Goal: Task Accomplishment & Management: Manage account settings

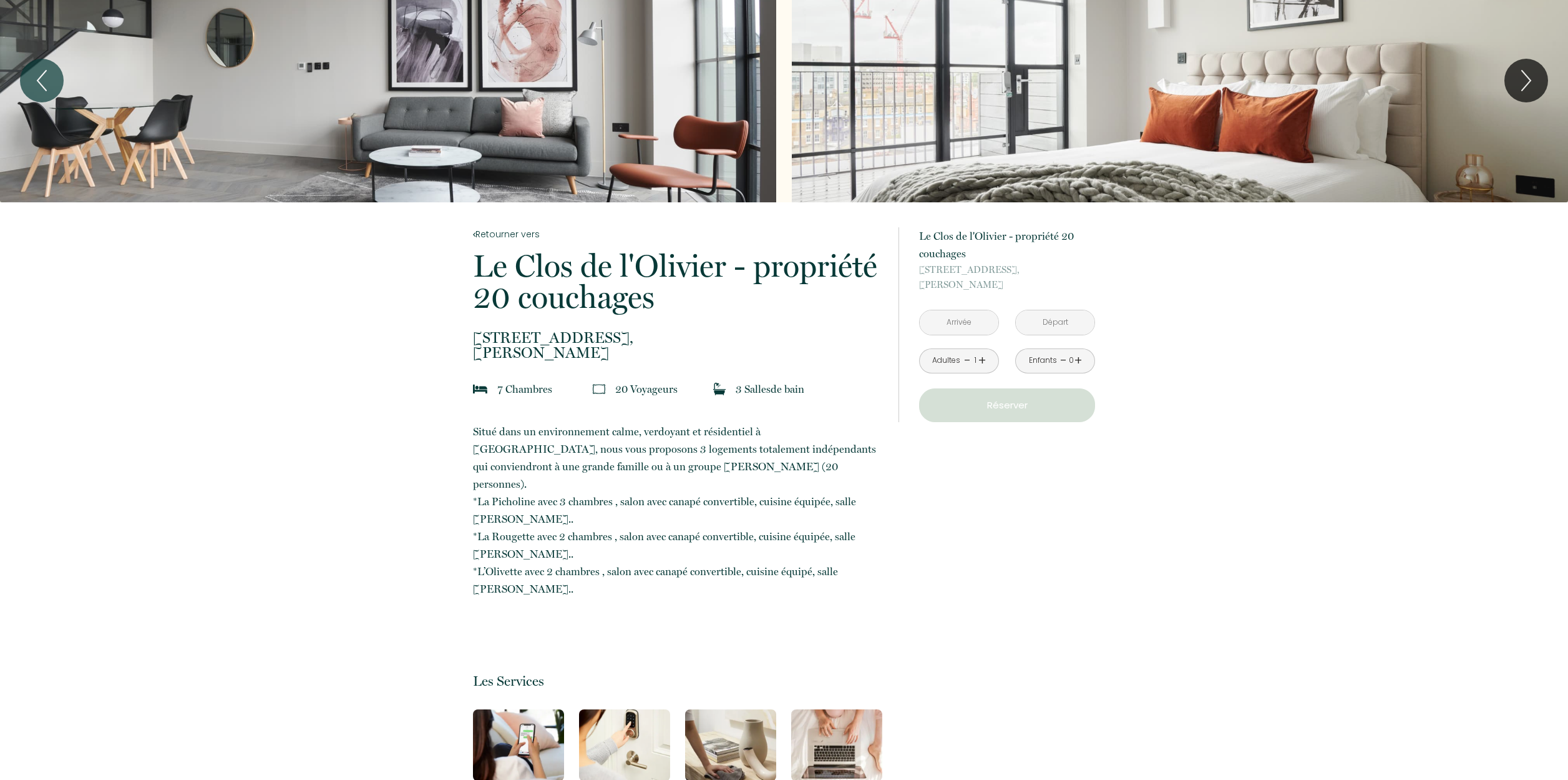
scroll to position [3, 0]
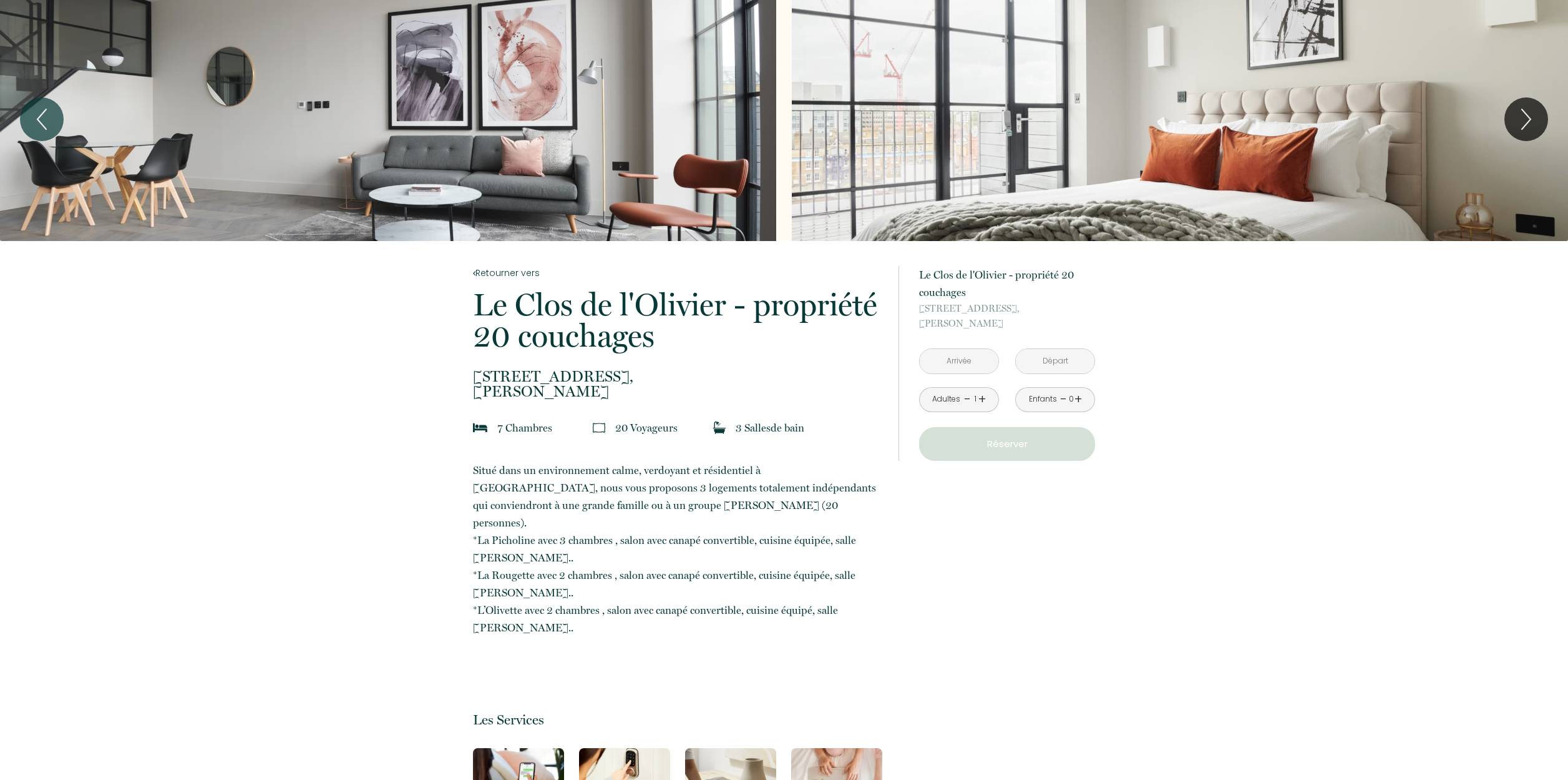
click at [963, 360] on input "text" at bounding box center [959, 361] width 78 height 24
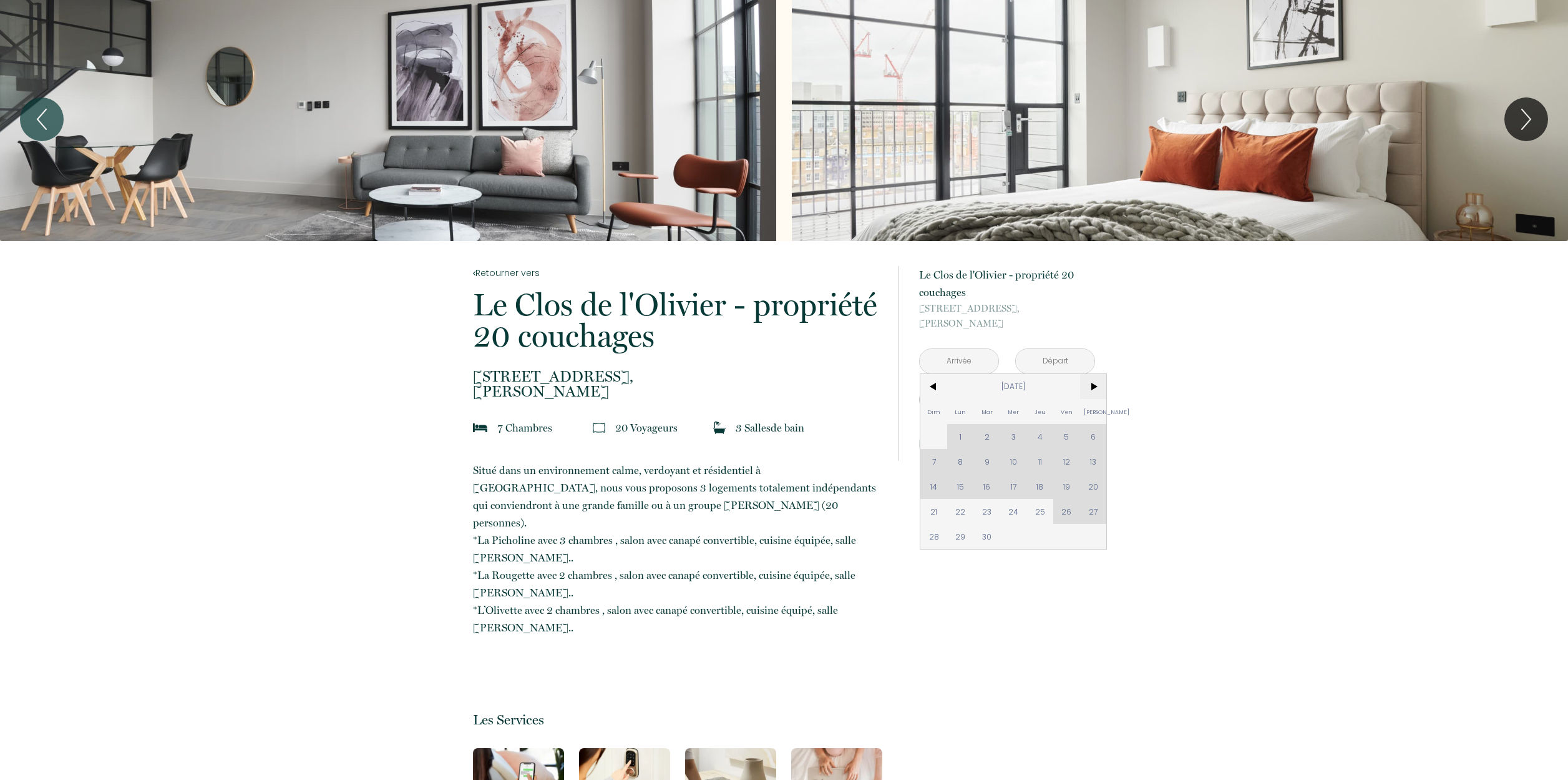
click at [1094, 383] on span ">" at bounding box center [1094, 386] width 27 height 25
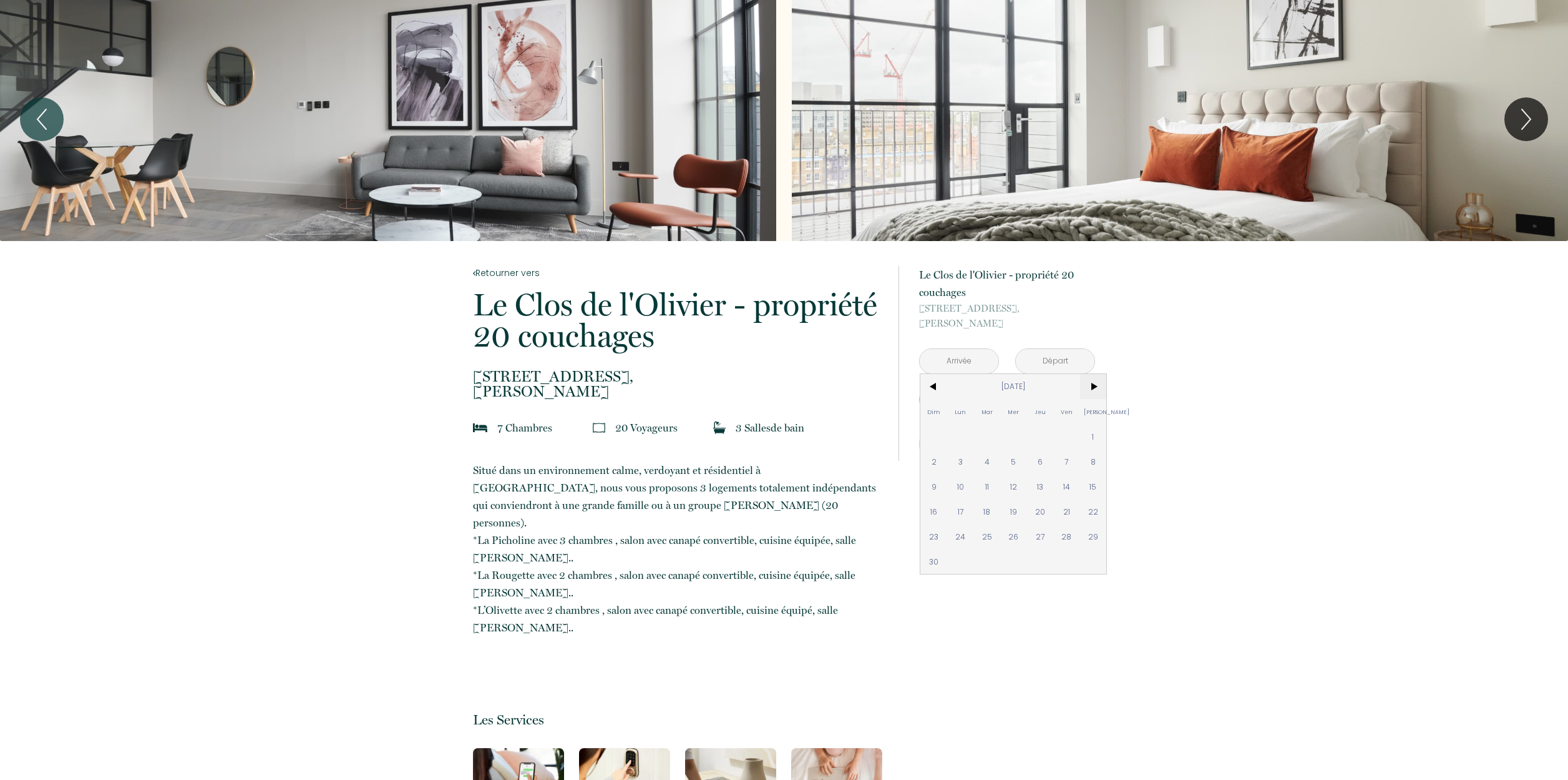
click at [1094, 383] on span ">" at bounding box center [1094, 386] width 27 height 25
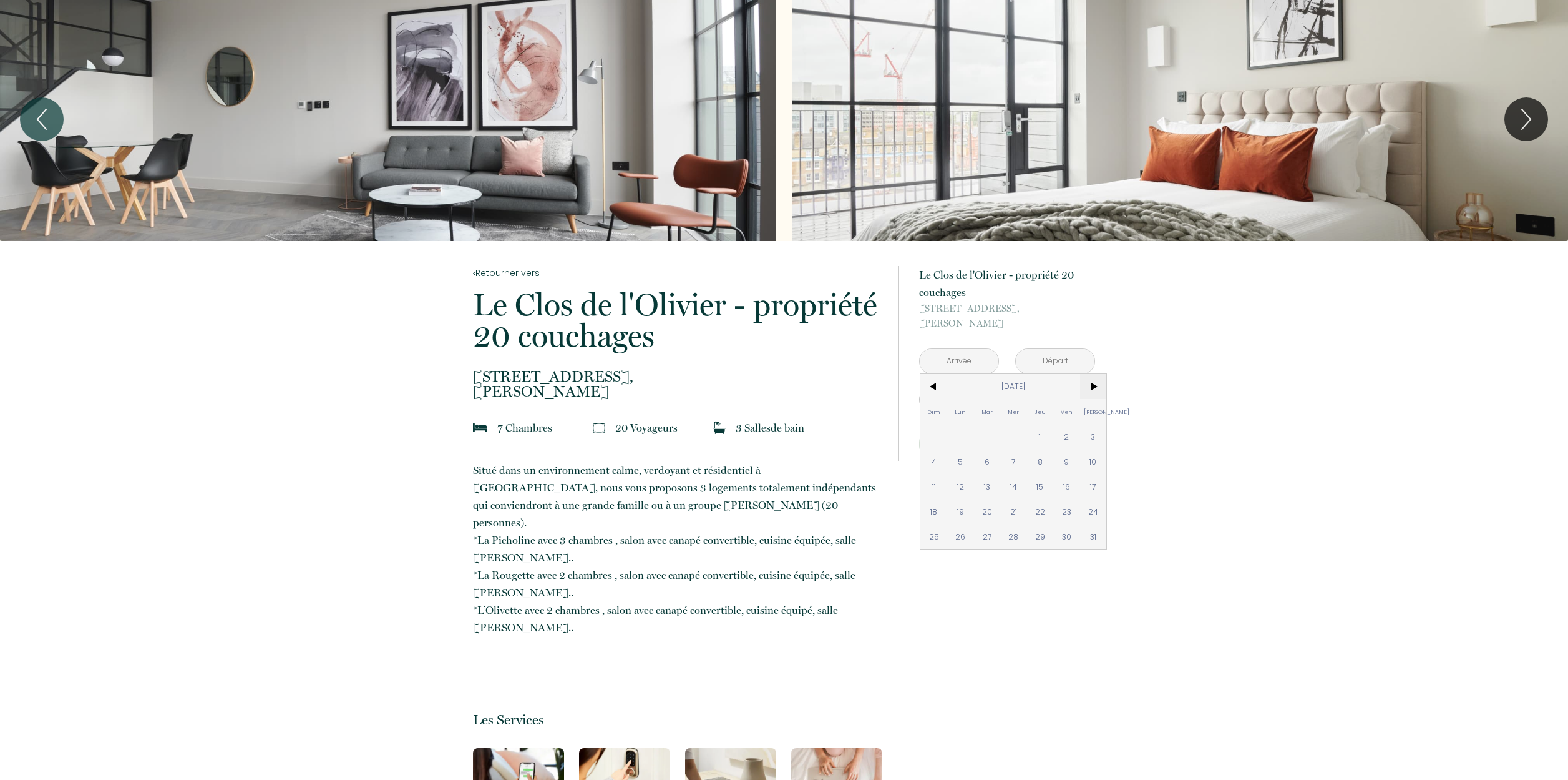
click at [1094, 383] on span ">" at bounding box center [1094, 386] width 27 height 25
click at [1071, 489] on span "19" at bounding box center [1067, 486] width 27 height 25
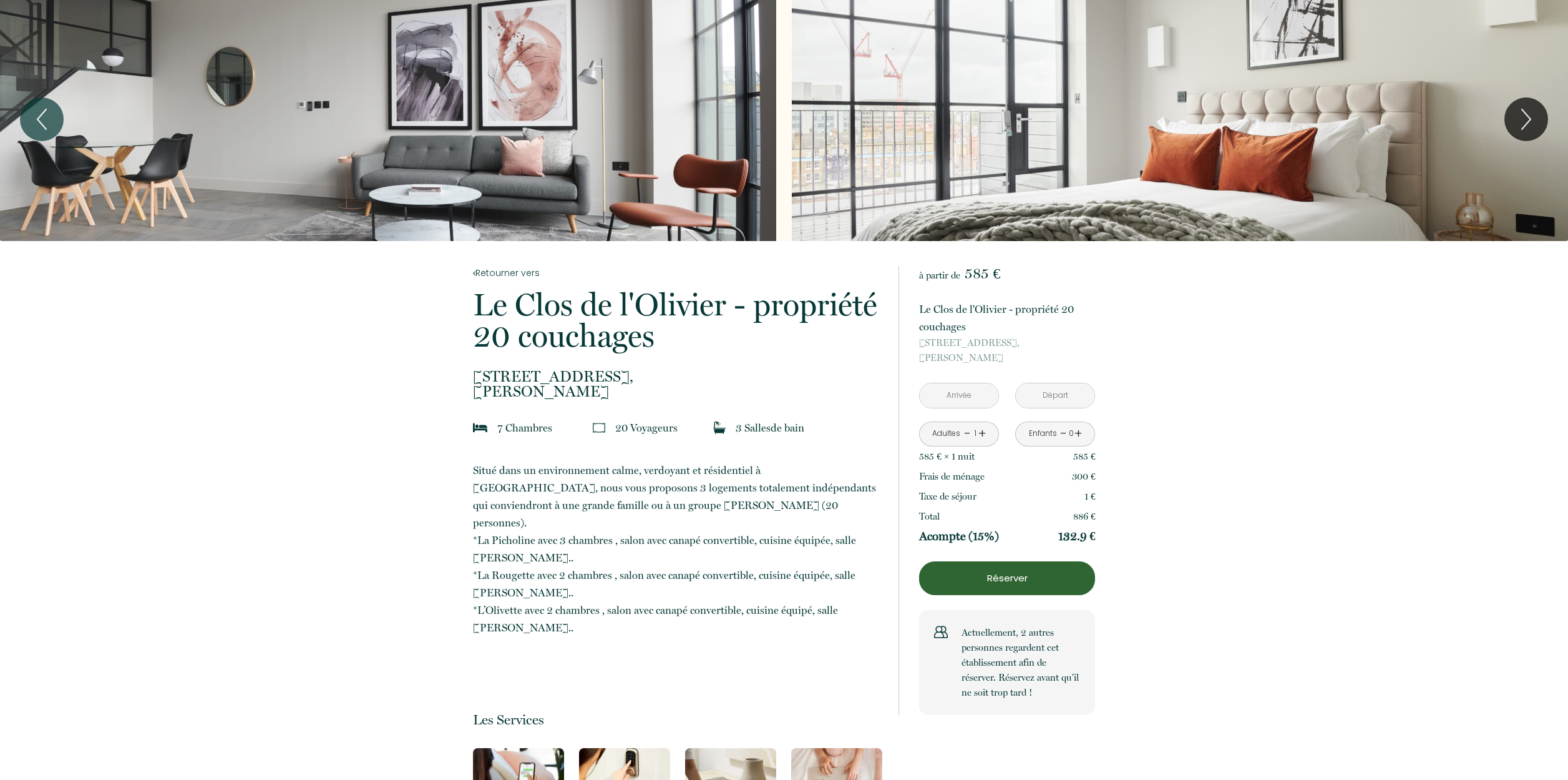
type input "Ven 19 Juin 2026"
type input "Sam 20 Juin 2026"
click at [1052, 396] on input "Sam 20 Juin 2026" at bounding box center [1055, 395] width 78 height 24
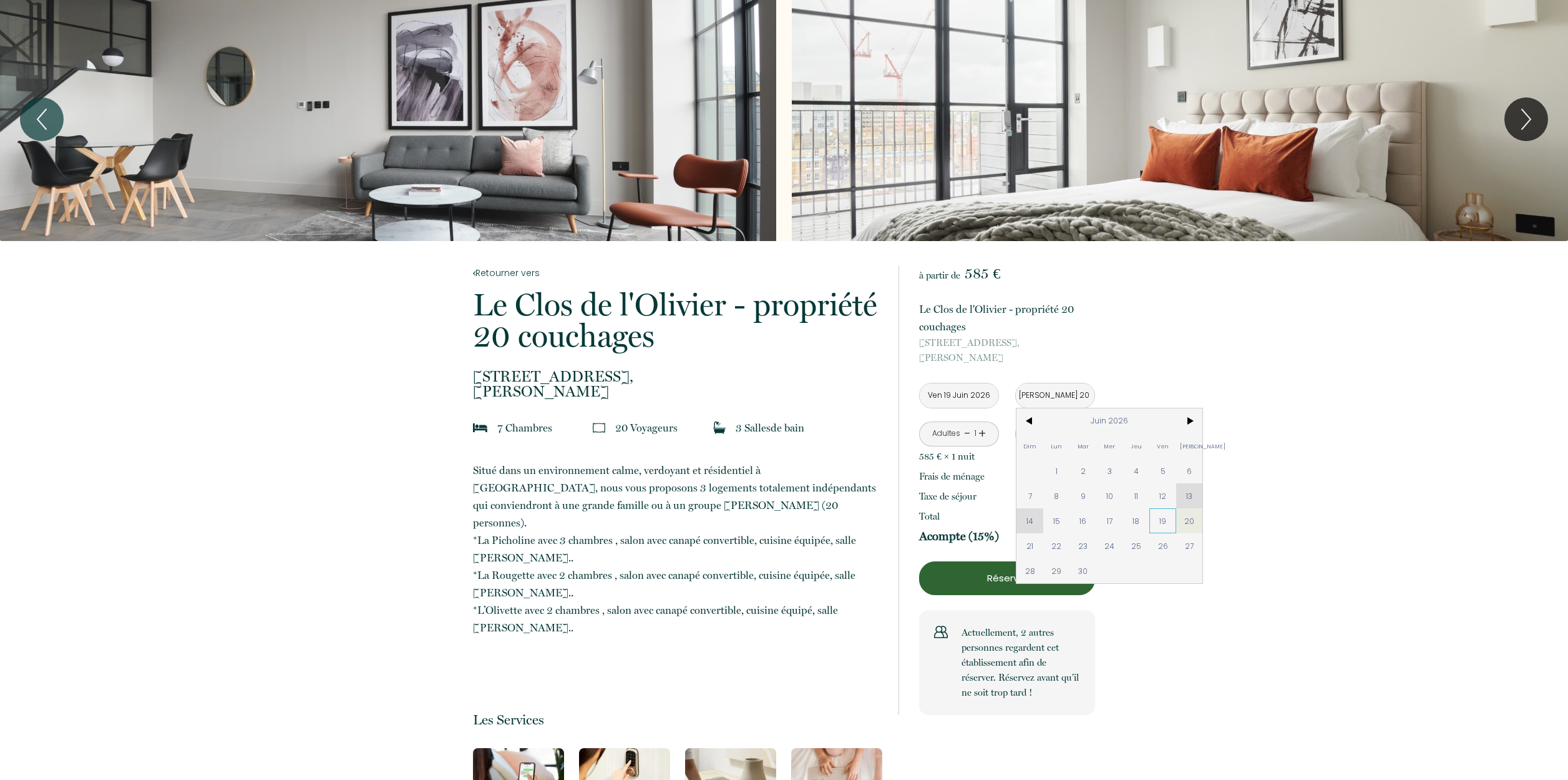
click at [1159, 523] on span "19" at bounding box center [1163, 520] width 27 height 25
type input "Jeu 18 Juin 2026"
type input "Ven 19 Juin 2026"
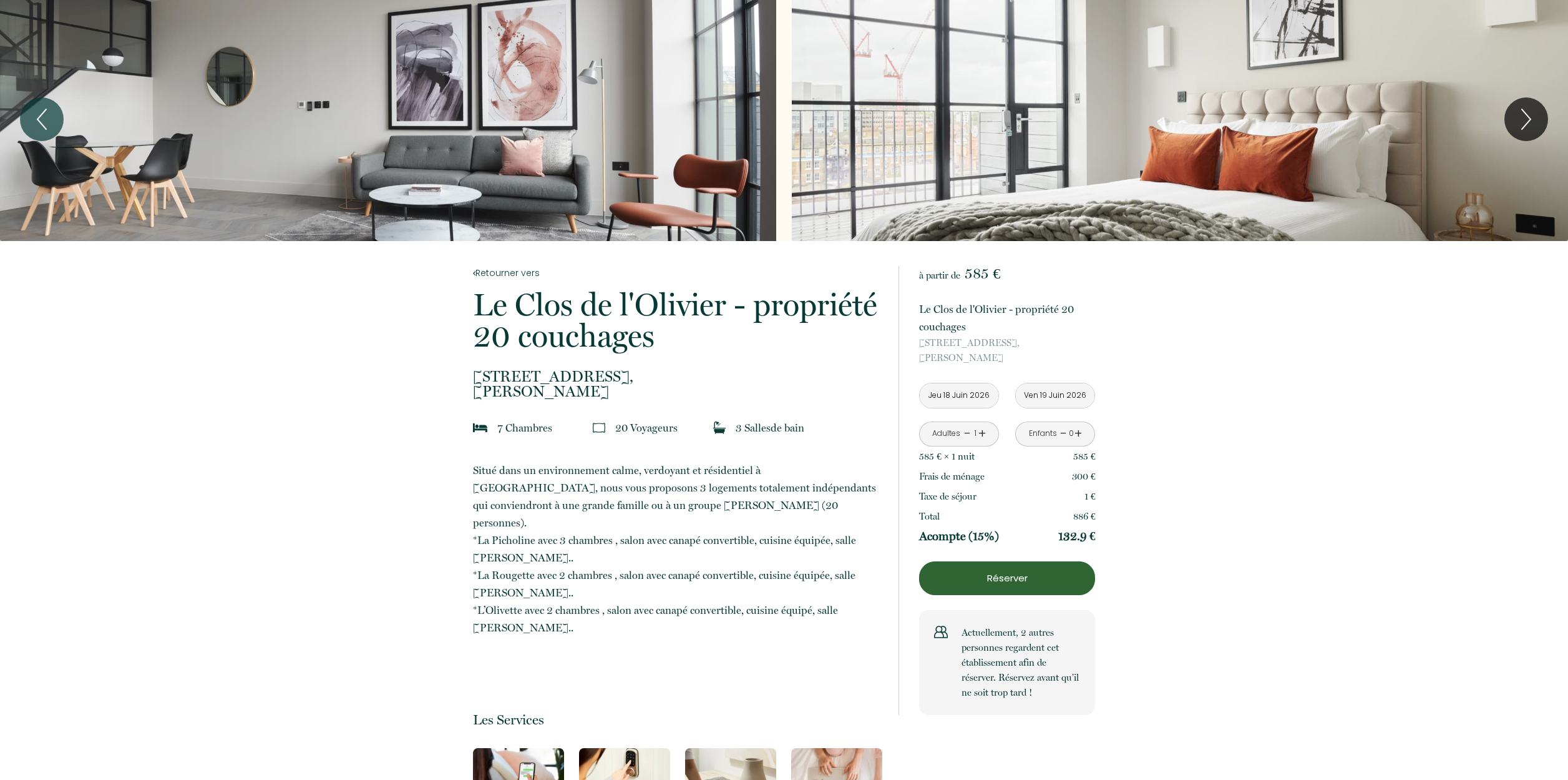
click at [967, 395] on input "Jeu 18 Juin 2026" at bounding box center [959, 395] width 78 height 24
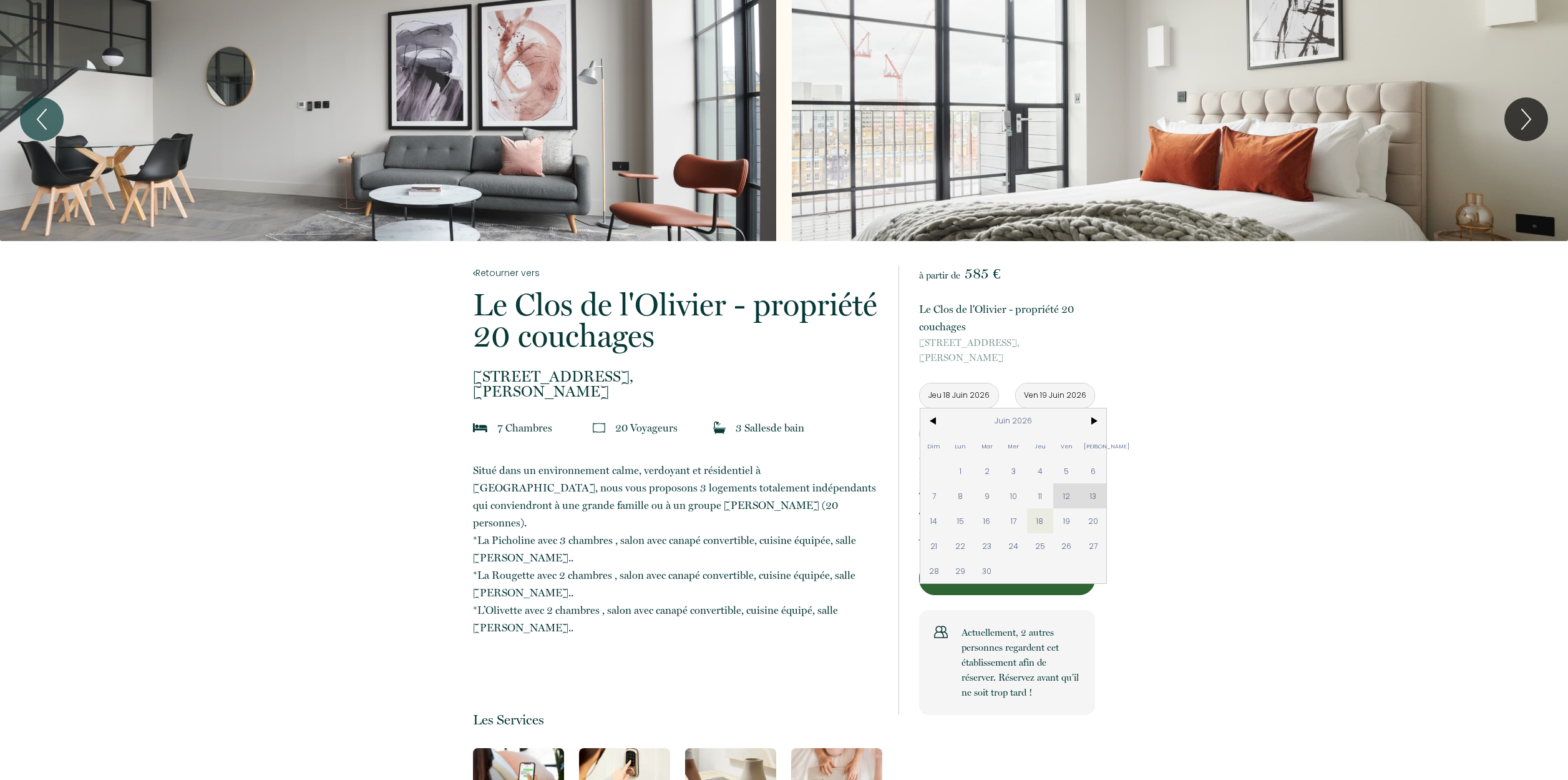
click at [1070, 495] on div "Dim Lun Mar Mer Jeu Ven Sam 1 2 3 4 5 6 7 8 9 10 11 12 13 14 15 16 17 18 19 20 …" at bounding box center [1013, 495] width 186 height 175
click at [961, 395] on input "Jeu 18 Juin 2026" at bounding box center [959, 395] width 78 height 24
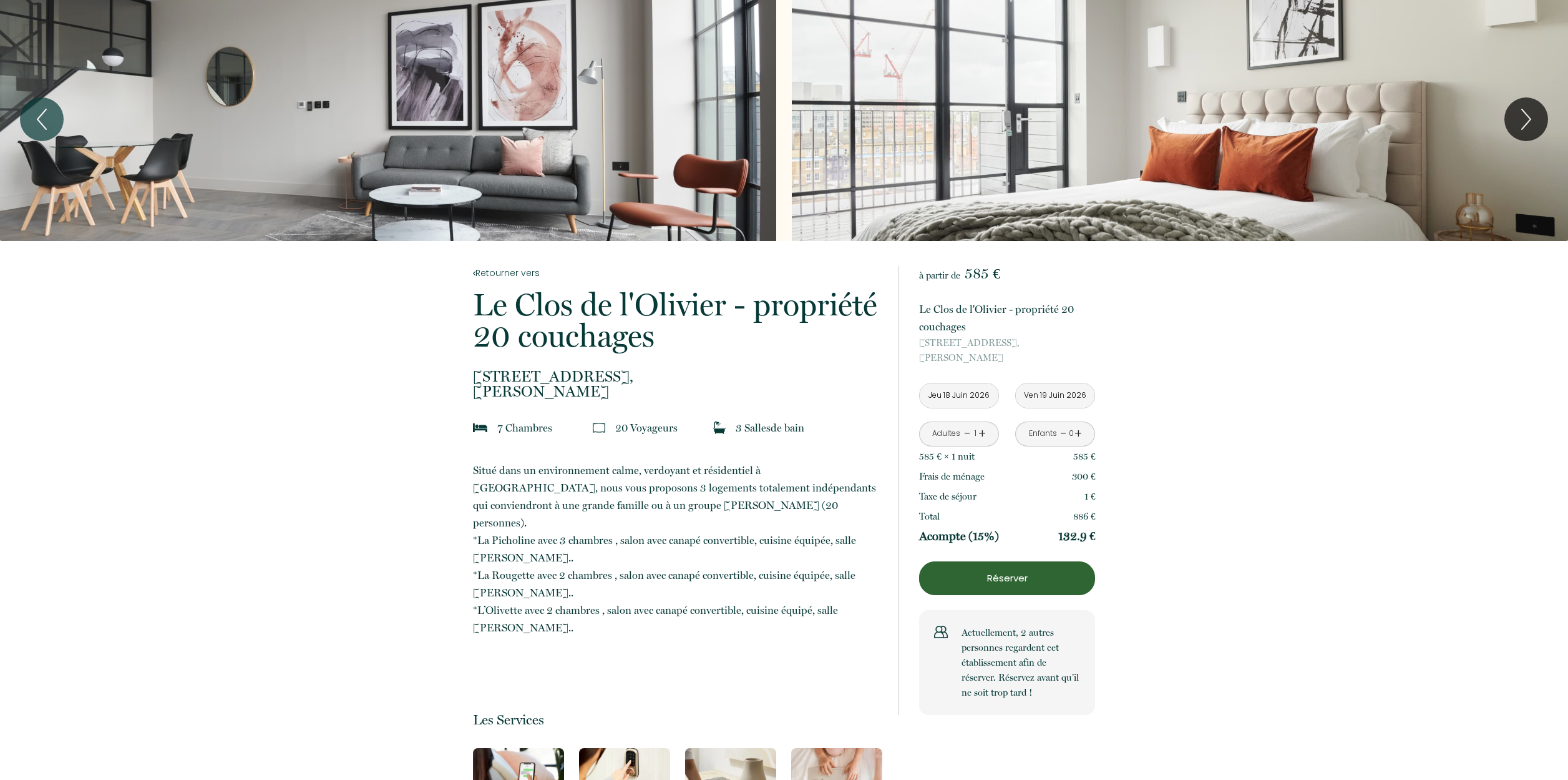
click at [958, 397] on input "Jeu 18 Juin 2026" at bounding box center [959, 395] width 78 height 24
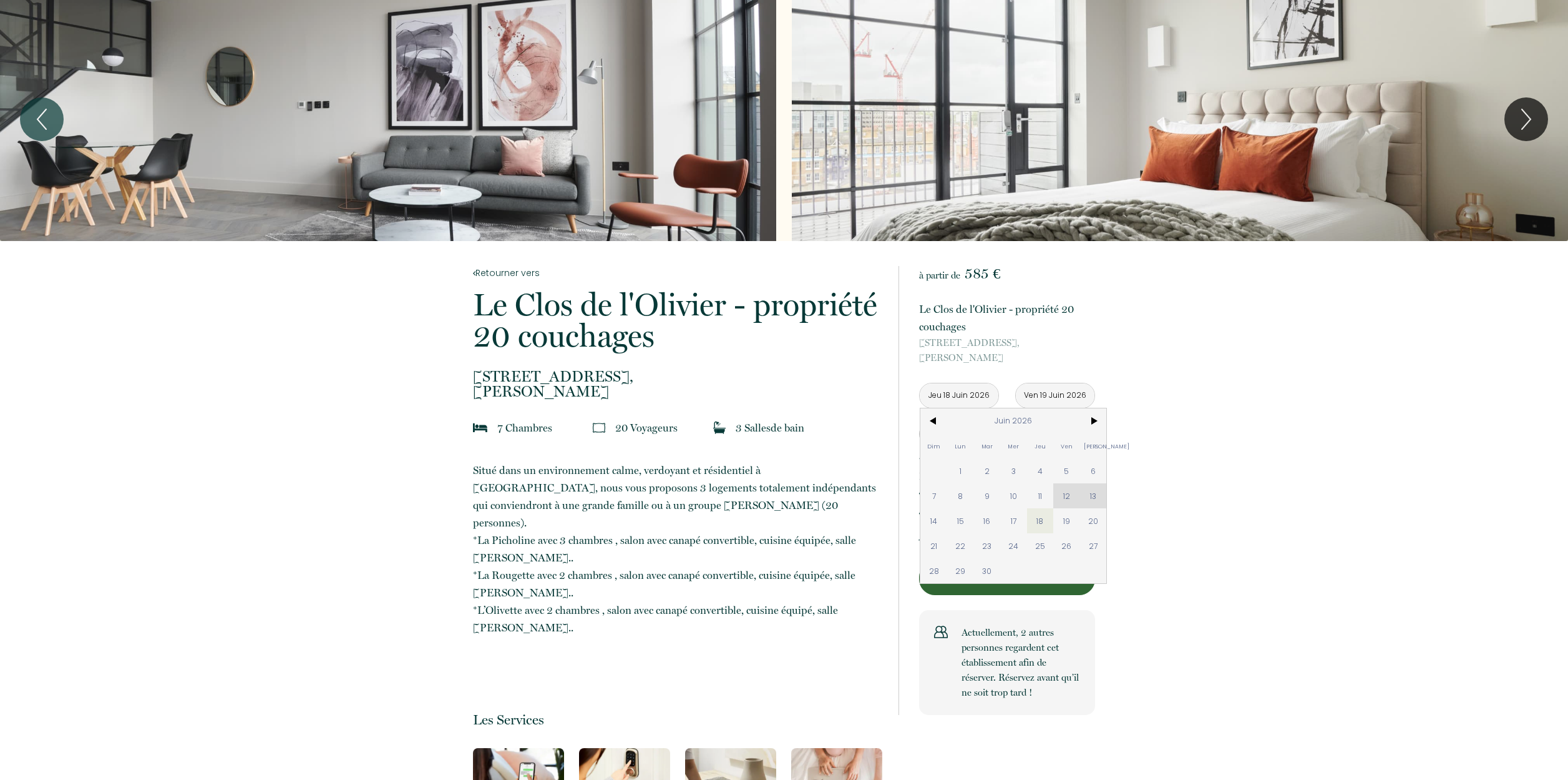
click at [1068, 498] on div "Dim Lun Mar Mer Jeu Ven Sam 1 2 3 4 5 6 7 8 9 10 11 12 13 14 15 16 17 18 19 20 …" at bounding box center [1013, 495] width 186 height 175
click at [1069, 520] on span "19" at bounding box center [1067, 520] width 27 height 25
type input "Ven 19 Juin 2026"
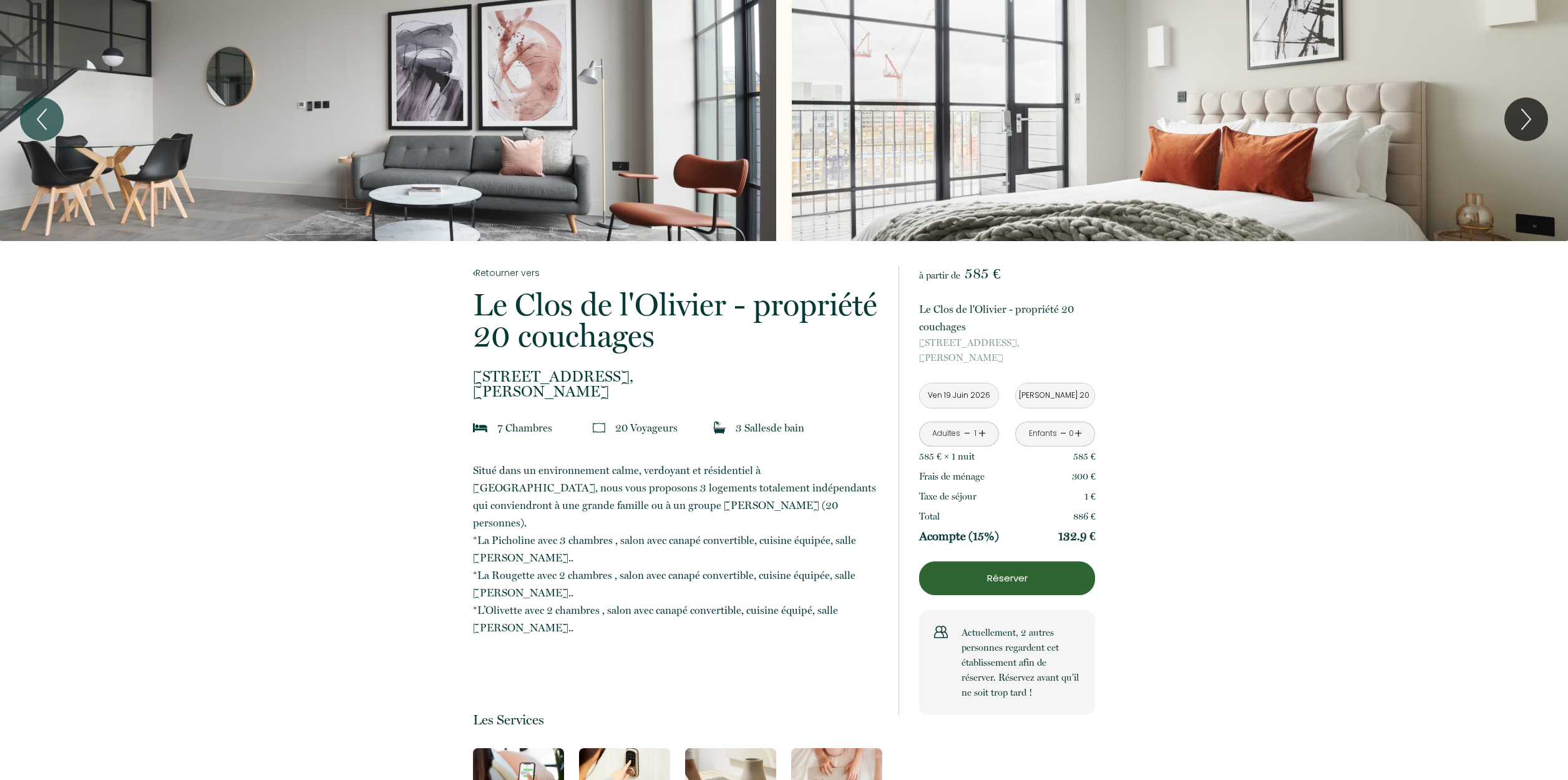
click at [1069, 520] on div "Total 886 €" at bounding box center [1007, 516] width 176 height 20
click at [1068, 395] on input "Sam 20 Juin 2026" at bounding box center [1055, 395] width 78 height 24
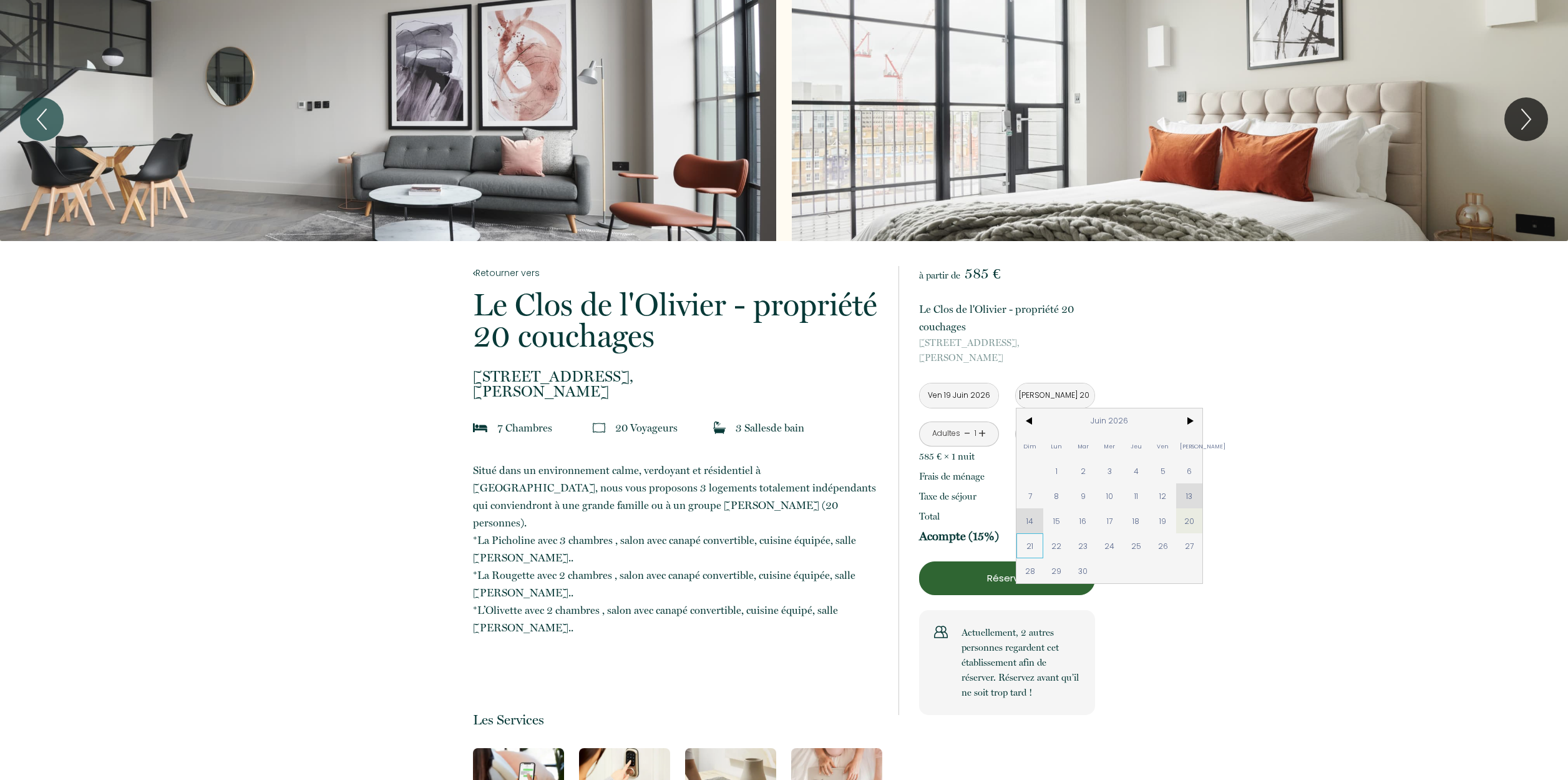
click at [1034, 546] on span "21" at bounding box center [1031, 545] width 27 height 25
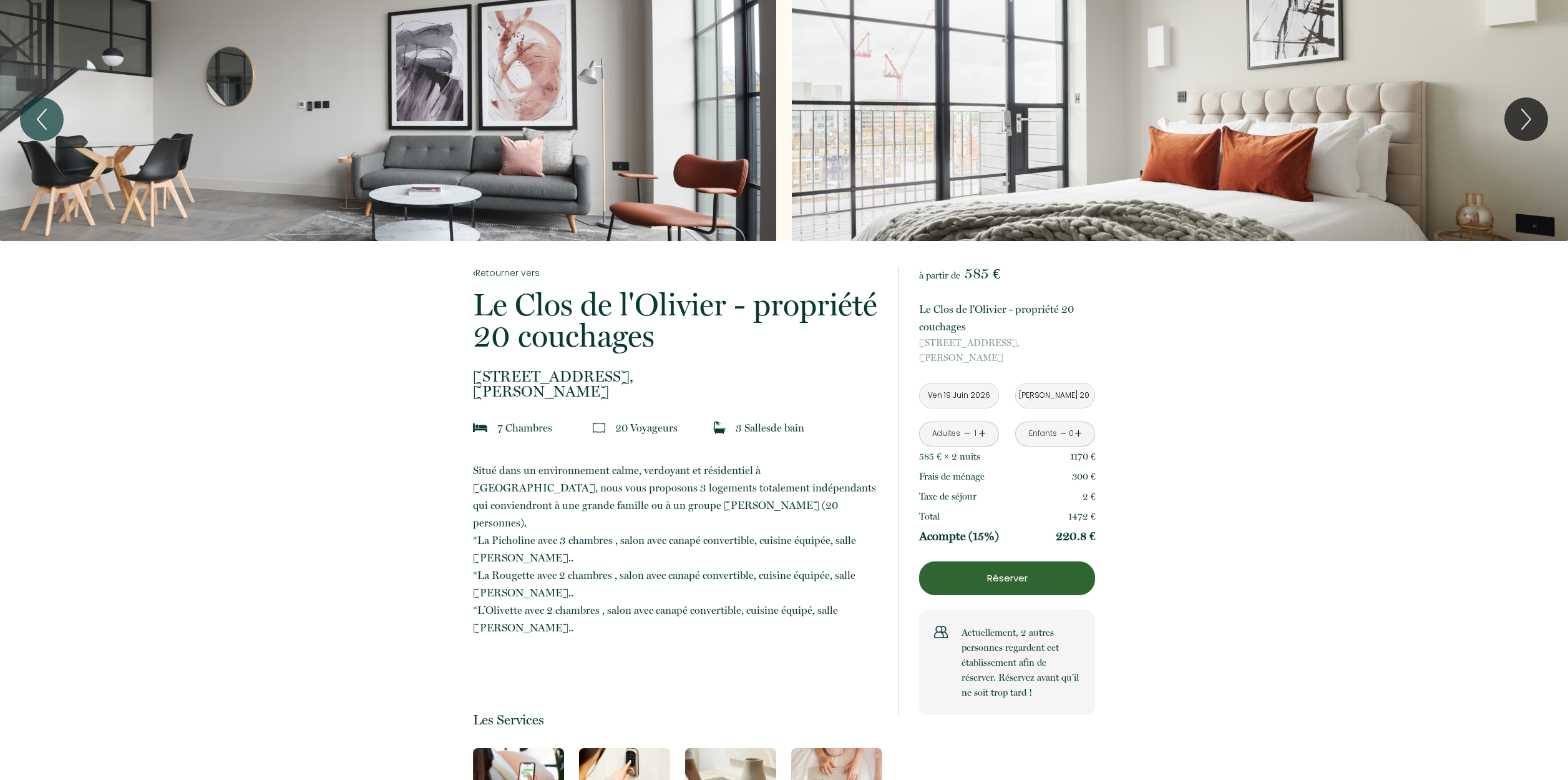
type input "Dim 21 Juin 2026"
click at [984, 434] on link "+" at bounding box center [982, 434] width 8 height 20
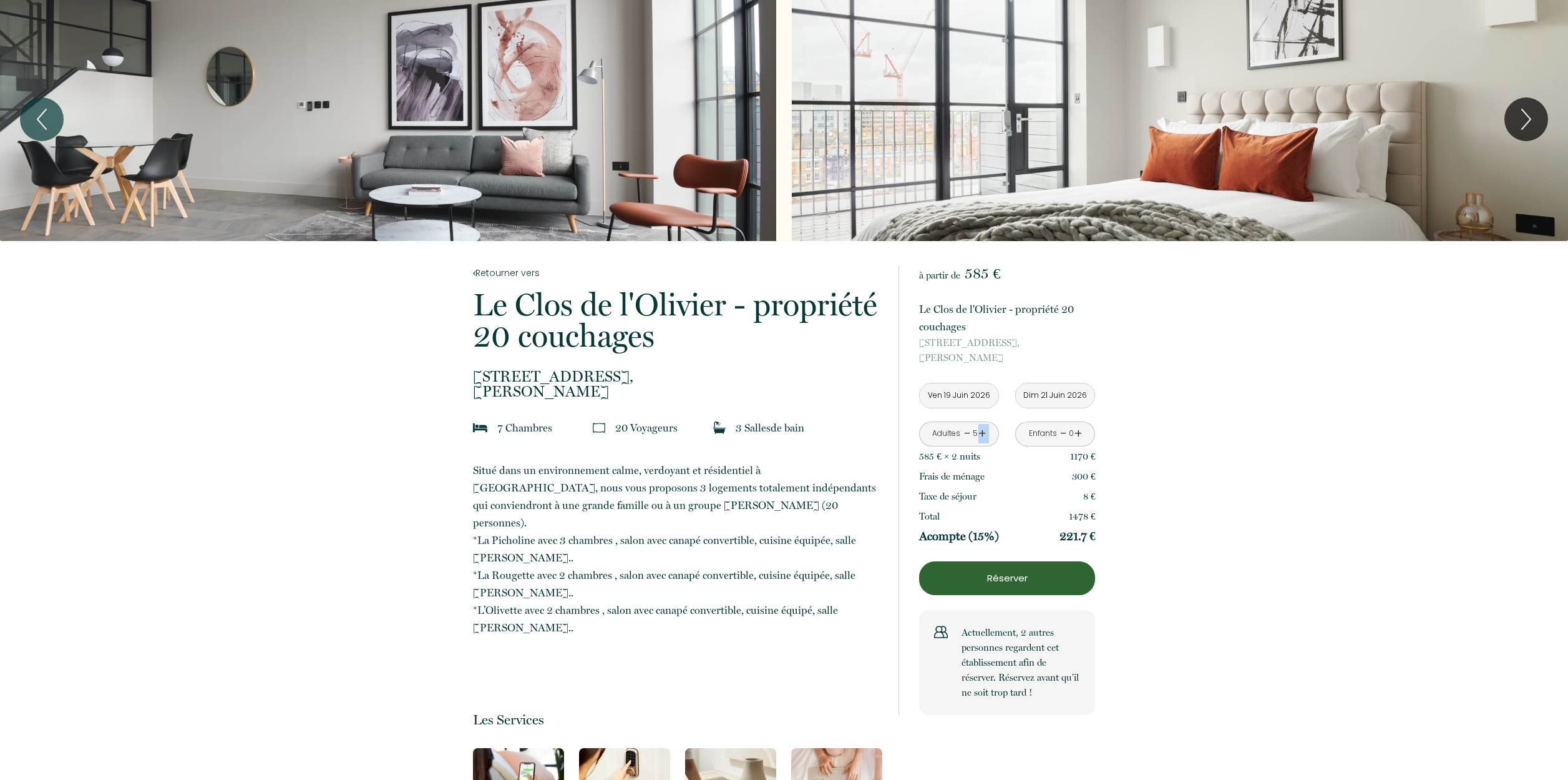
click at [984, 434] on link "+" at bounding box center [982, 434] width 8 height 20
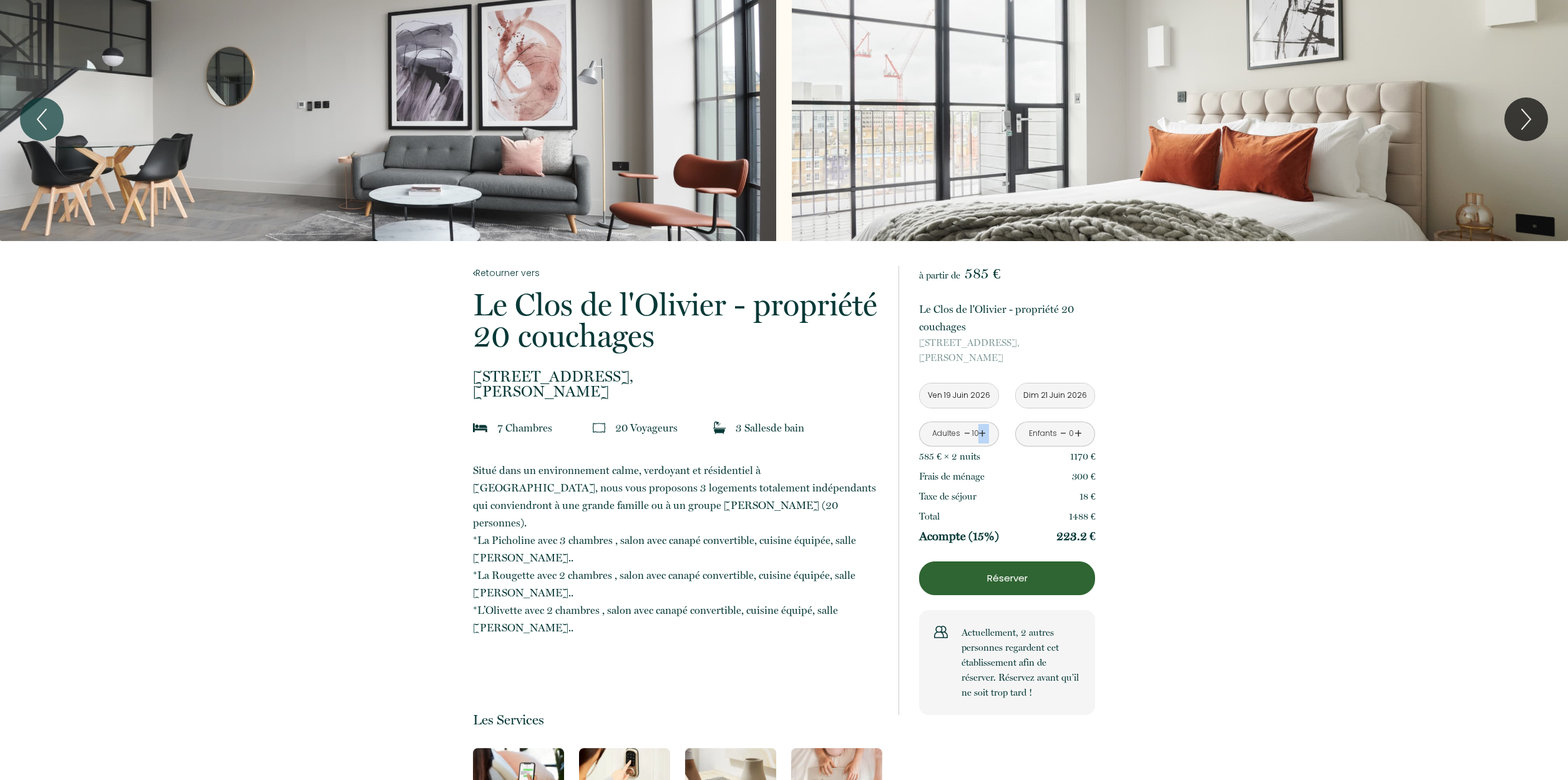
click at [984, 434] on link "+" at bounding box center [982, 434] width 8 height 20
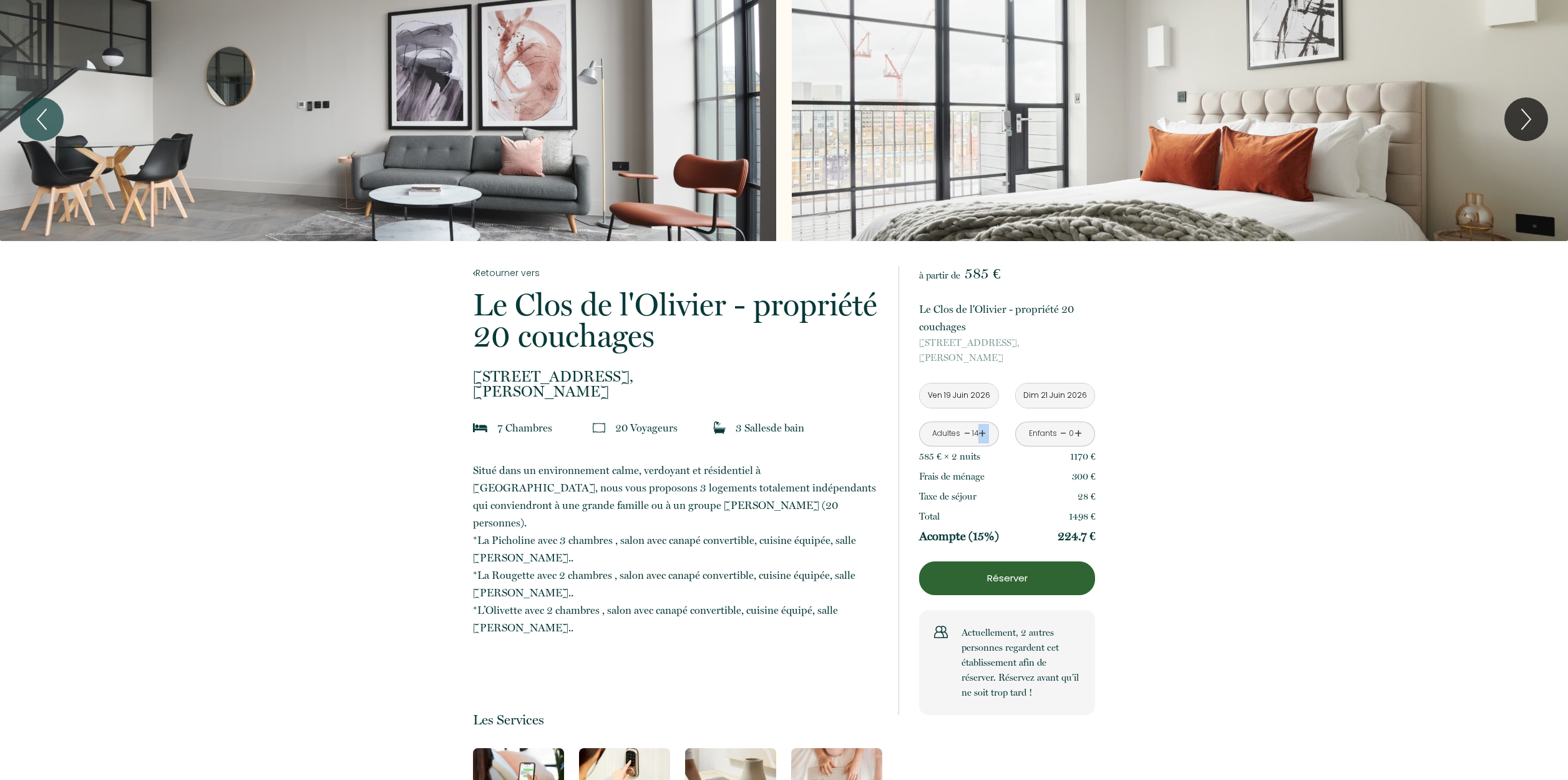
click at [984, 434] on link "+" at bounding box center [982, 434] width 8 height 20
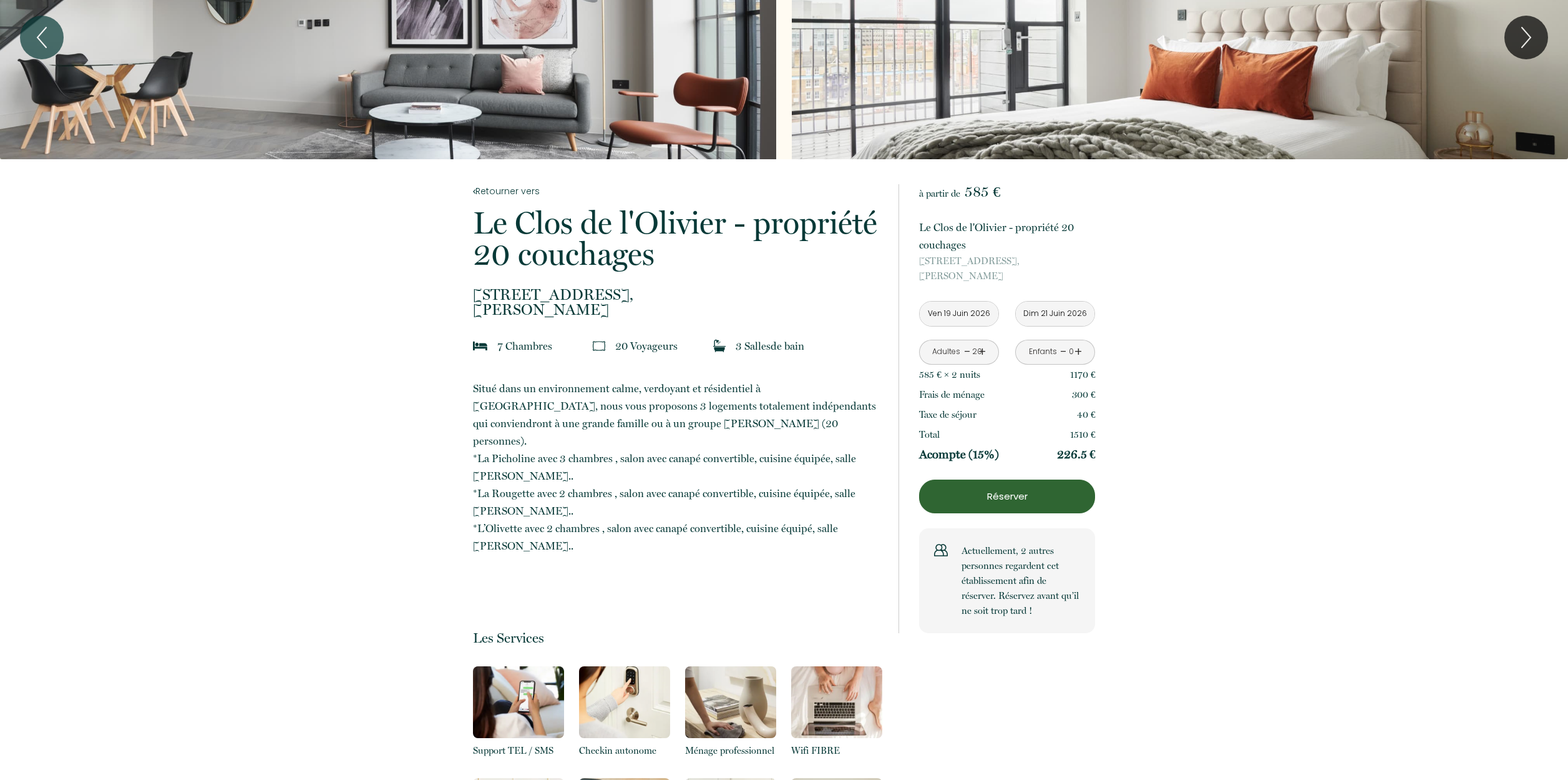
scroll to position [71, 0]
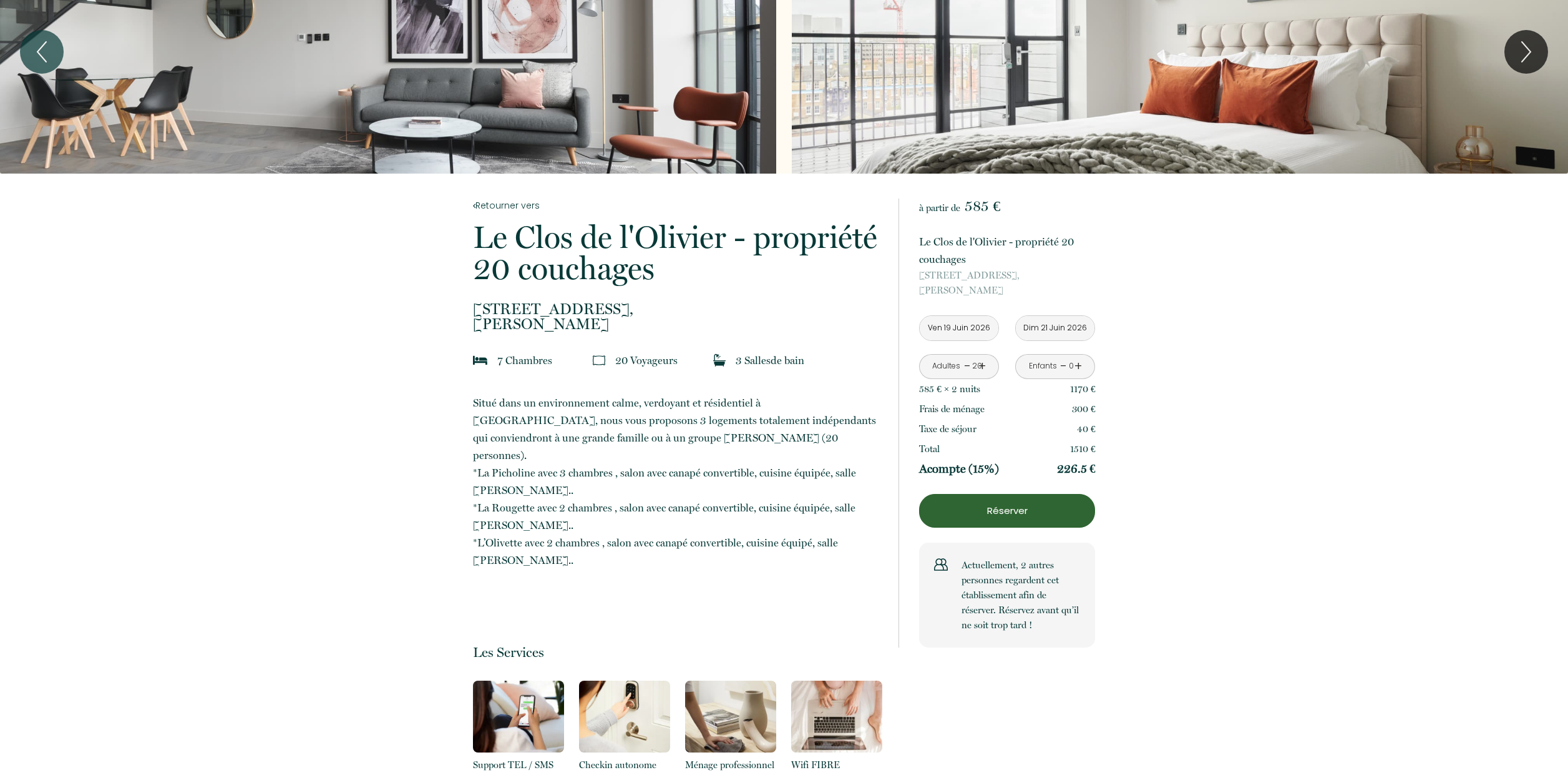
click at [1025, 510] on p "Réserver" at bounding box center [1007, 510] width 167 height 15
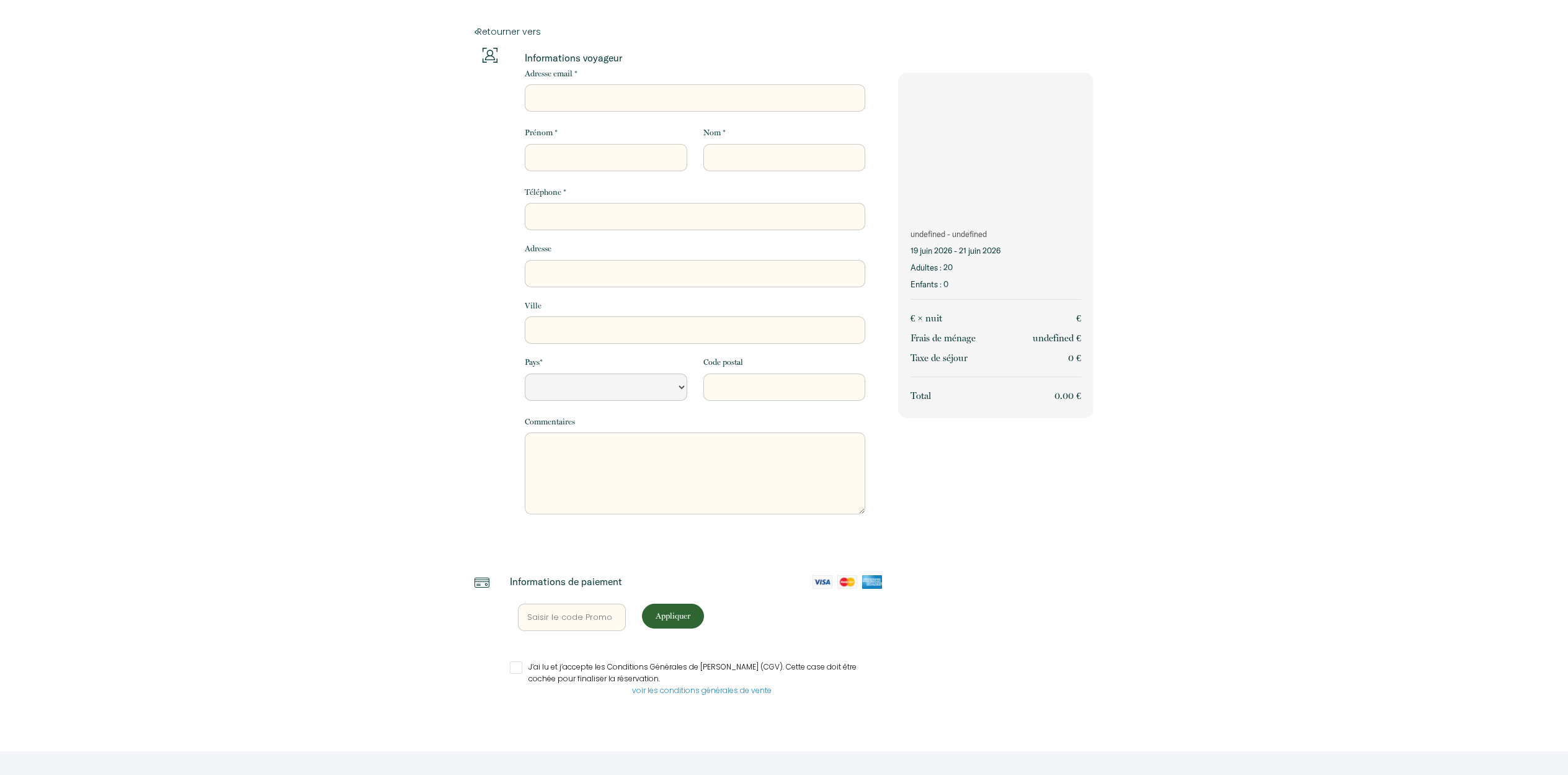
select select "Default select example"
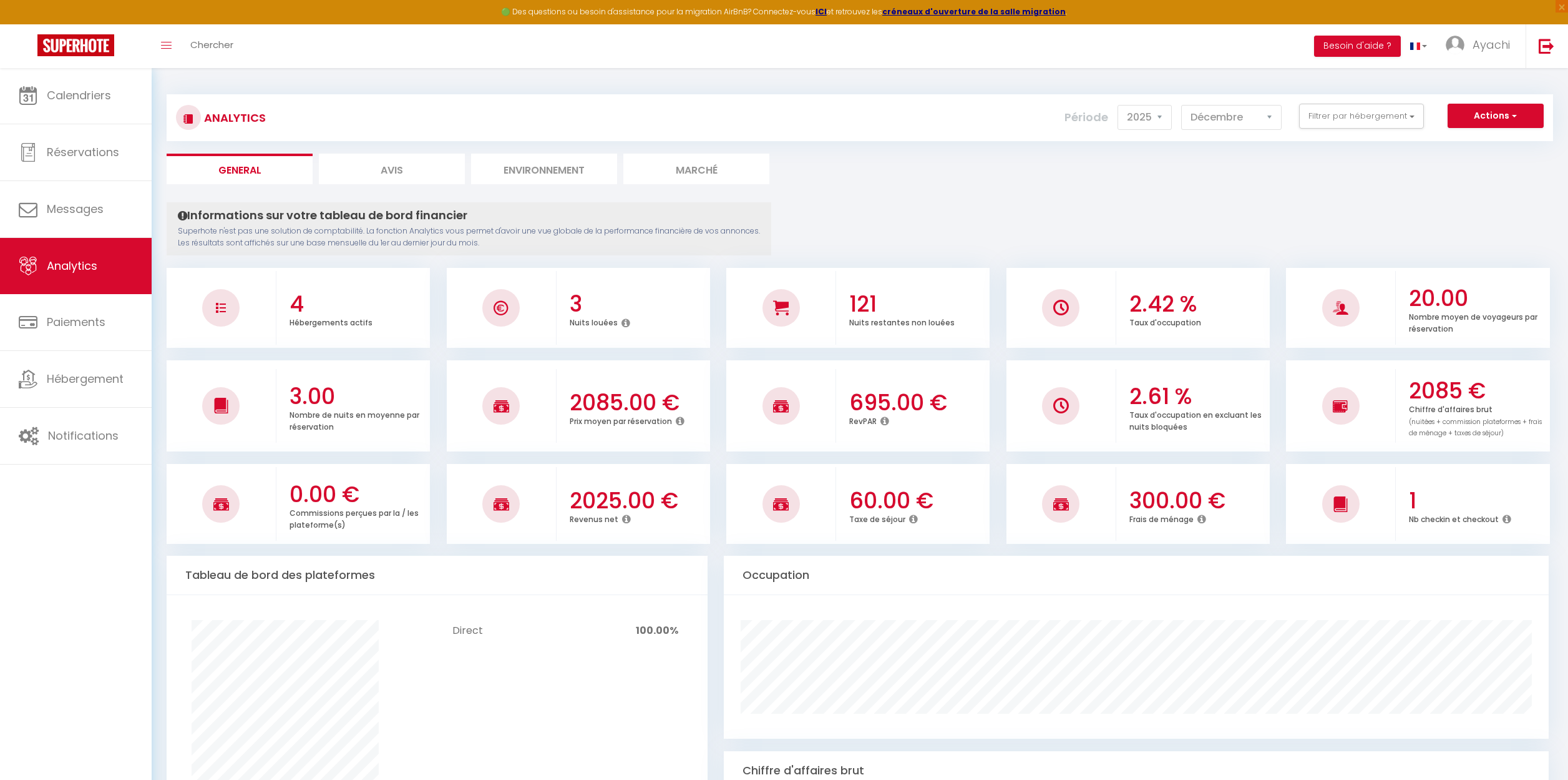
select select "2025"
select select "12"
click at [1499, 44] on span "Ayachi" at bounding box center [1492, 44] width 38 height 16
click at [1477, 86] on link "Paramètres" at bounding box center [1475, 87] width 93 height 21
select select "28"
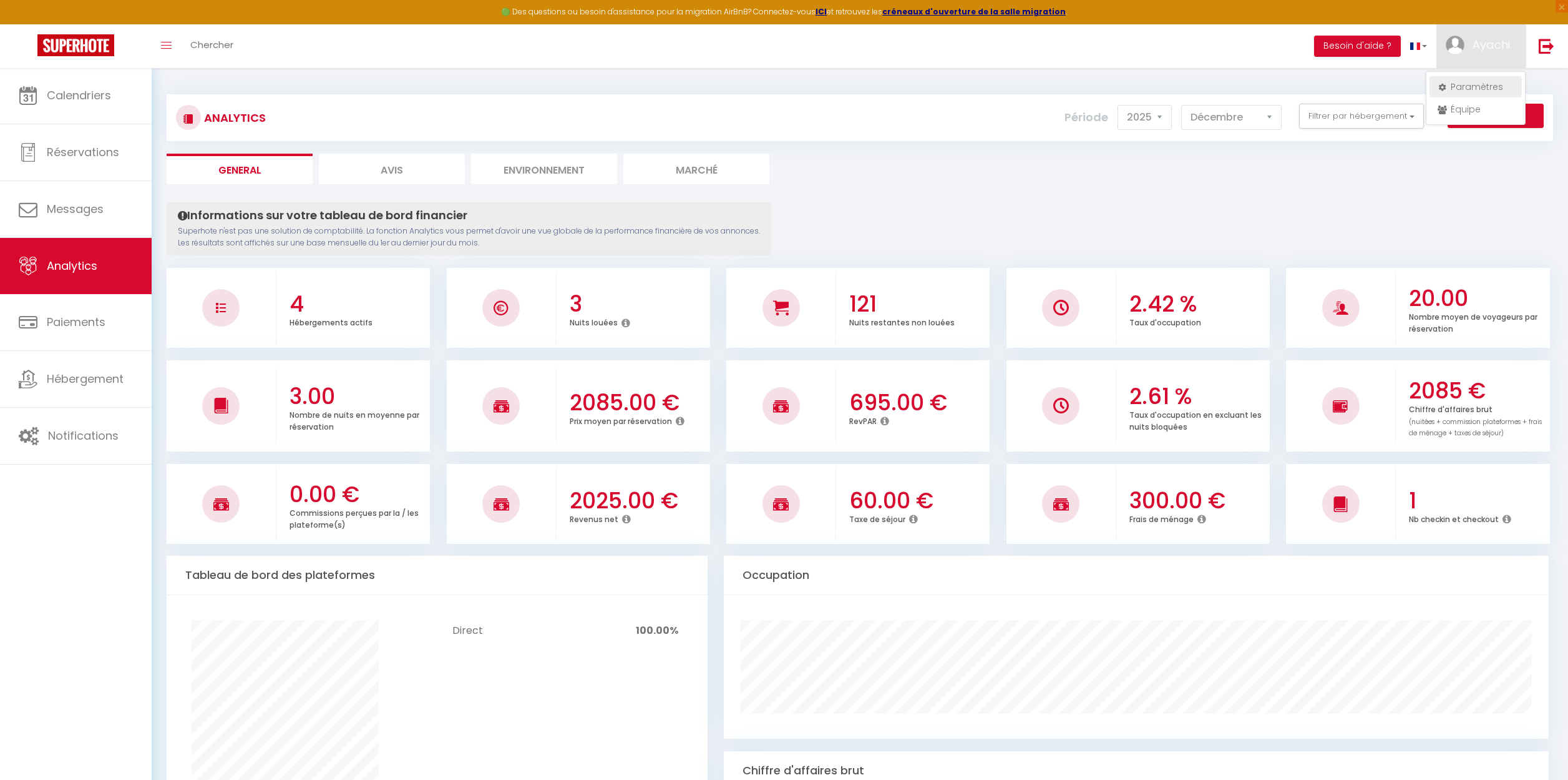
select select "fr"
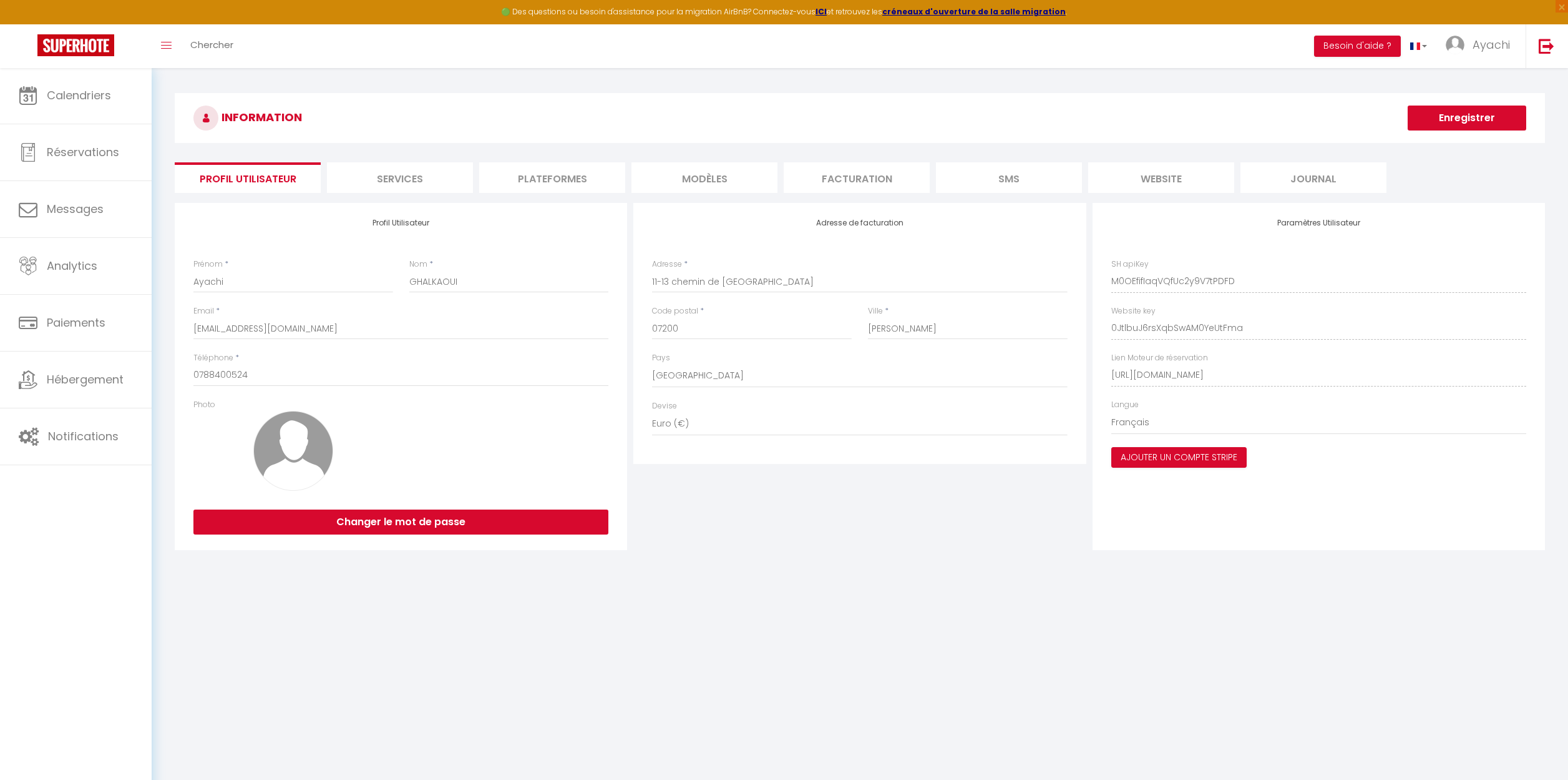
click at [707, 175] on li "MODÈLES" at bounding box center [705, 178] width 146 height 31
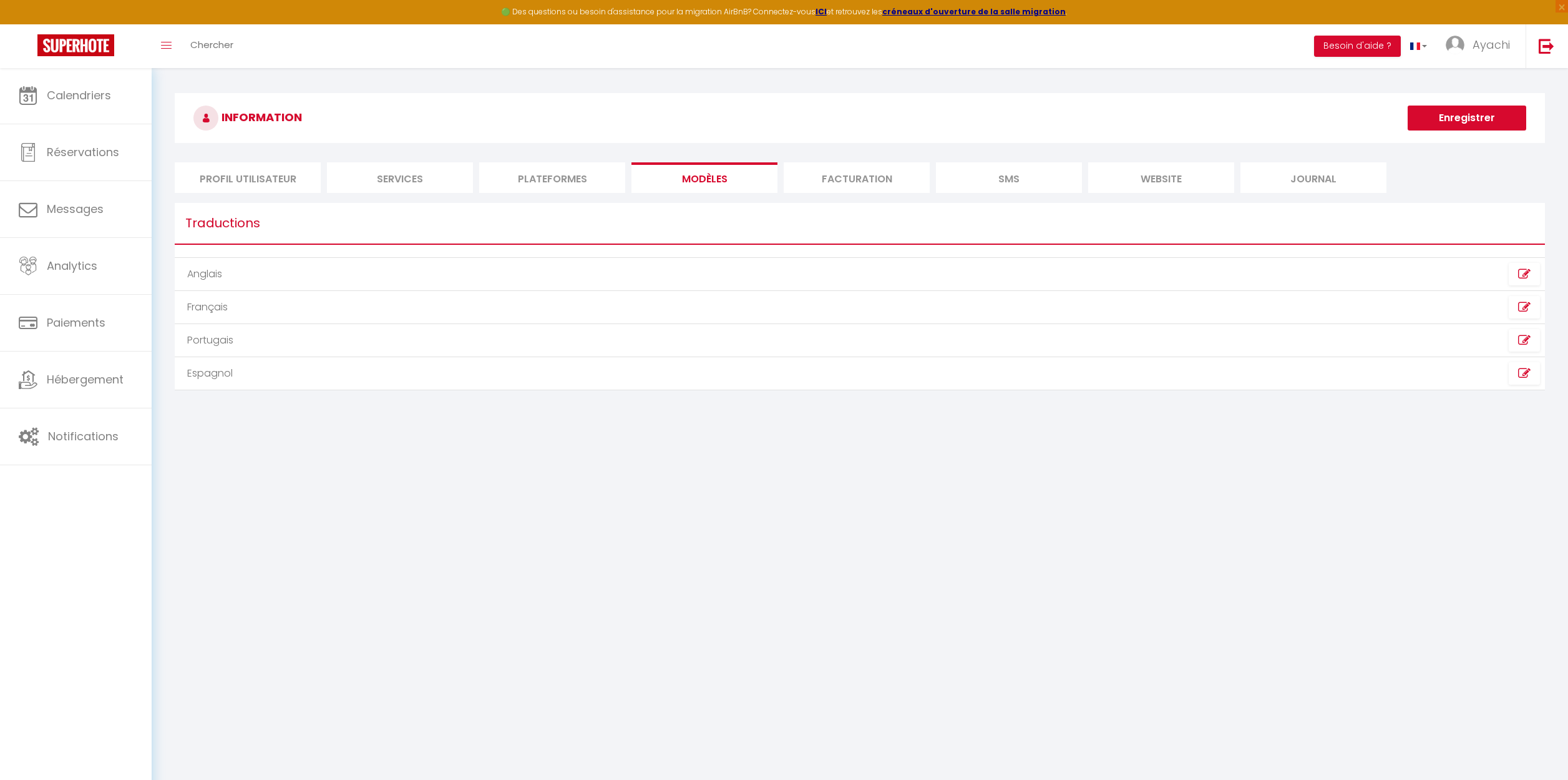
click at [857, 182] on li "Facturation" at bounding box center [857, 178] width 146 height 31
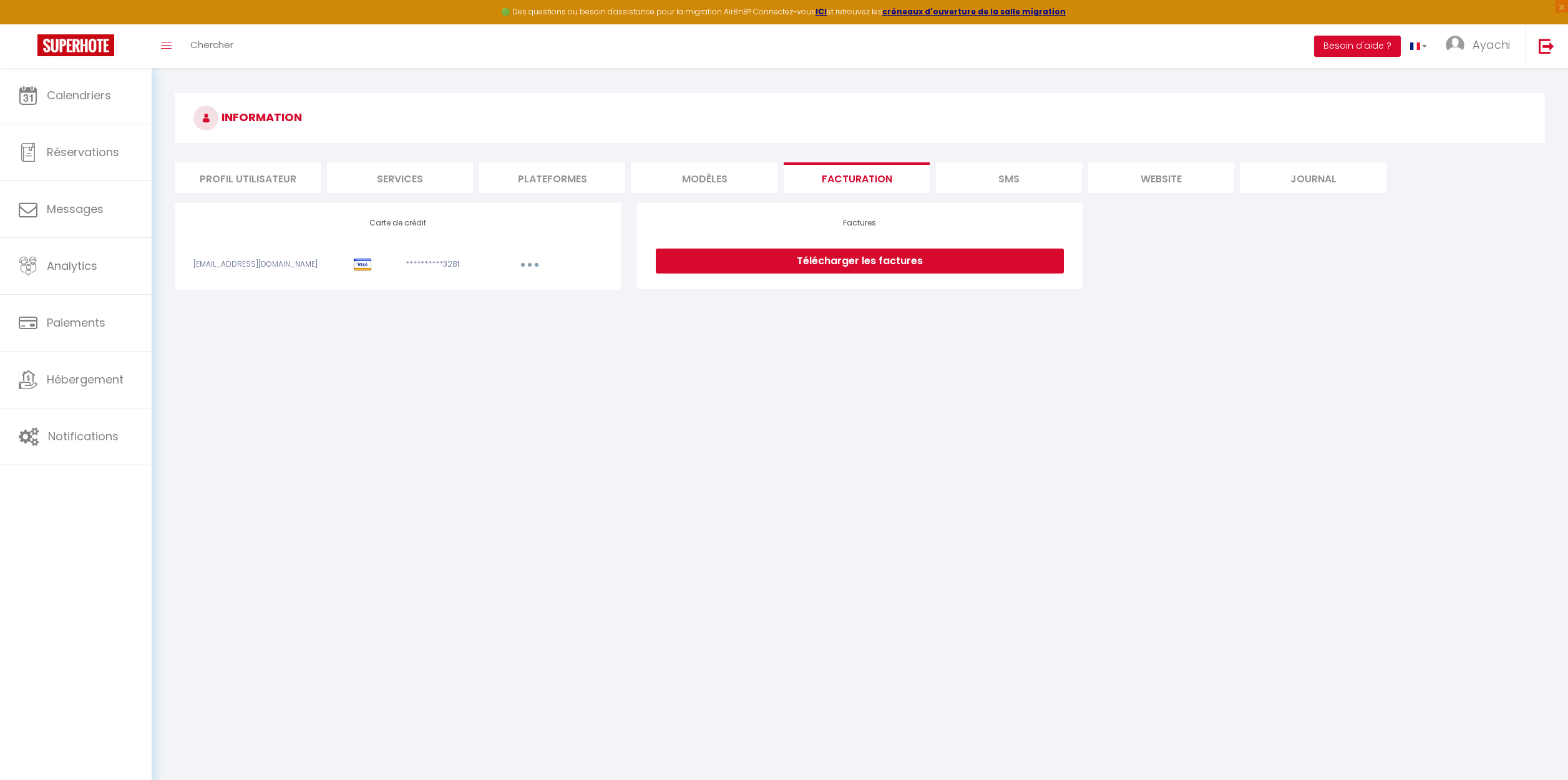
click at [237, 178] on li "Profil Utilisateur" at bounding box center [248, 178] width 146 height 31
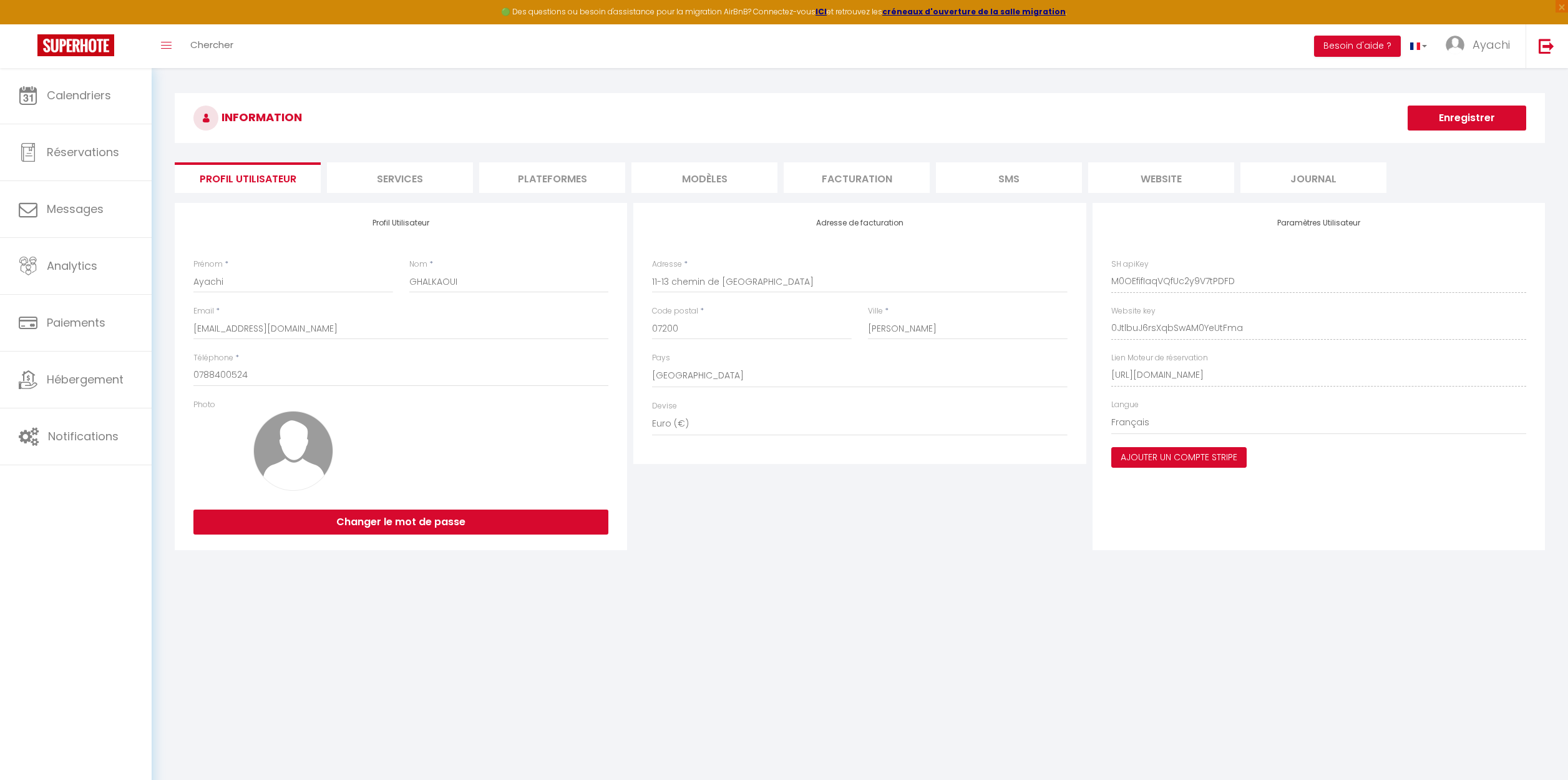
click at [1167, 451] on button "Ajouter un compte Stripe" at bounding box center [1180, 458] width 135 height 21
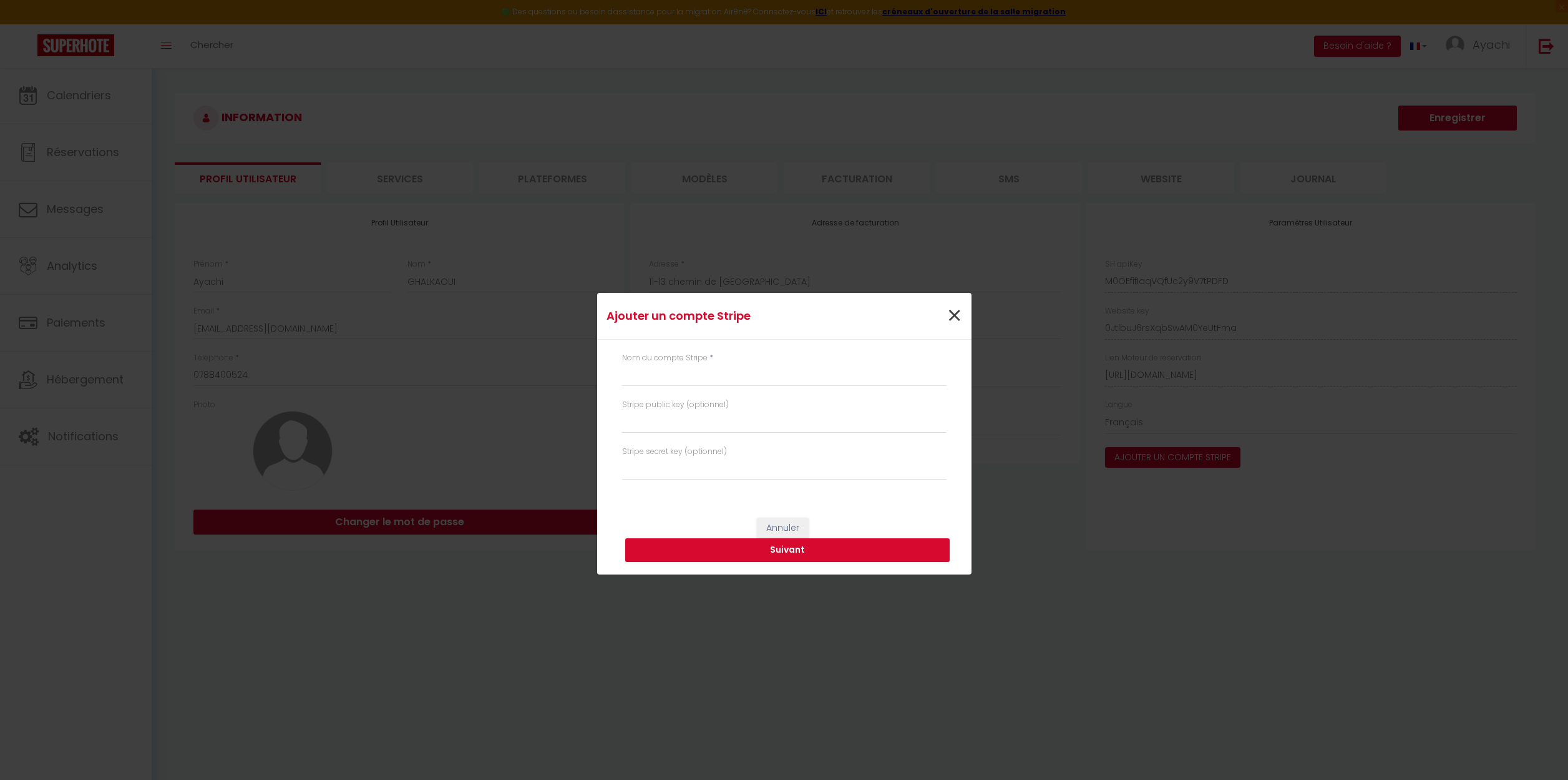
click at [950, 315] on span "×" at bounding box center [955, 316] width 16 height 38
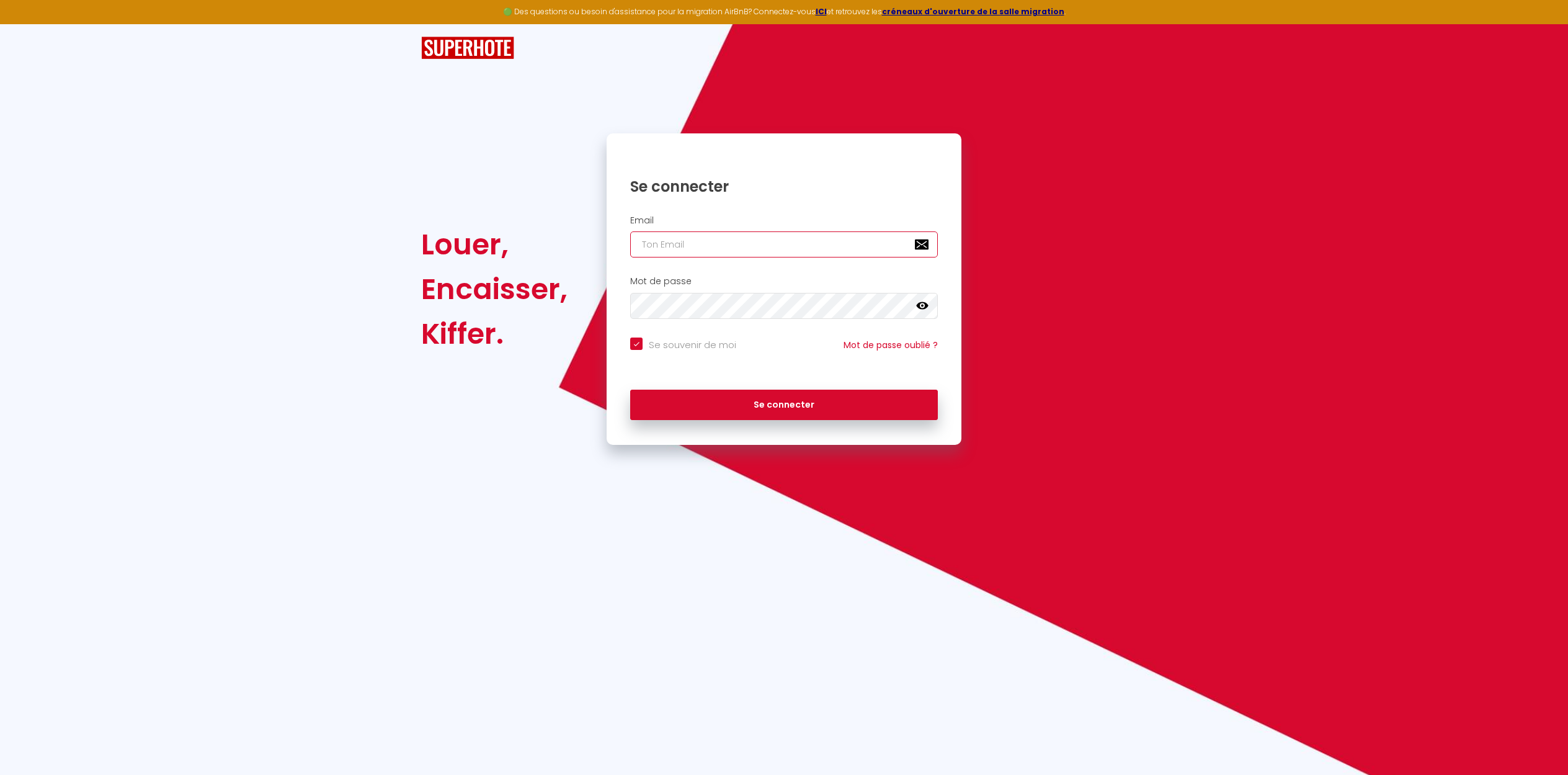
type input "[EMAIL_ADDRESS][DOMAIN_NAME]"
click at [791, 407] on button "Se connecter" at bounding box center [783, 405] width 307 height 31
checkbox input "true"
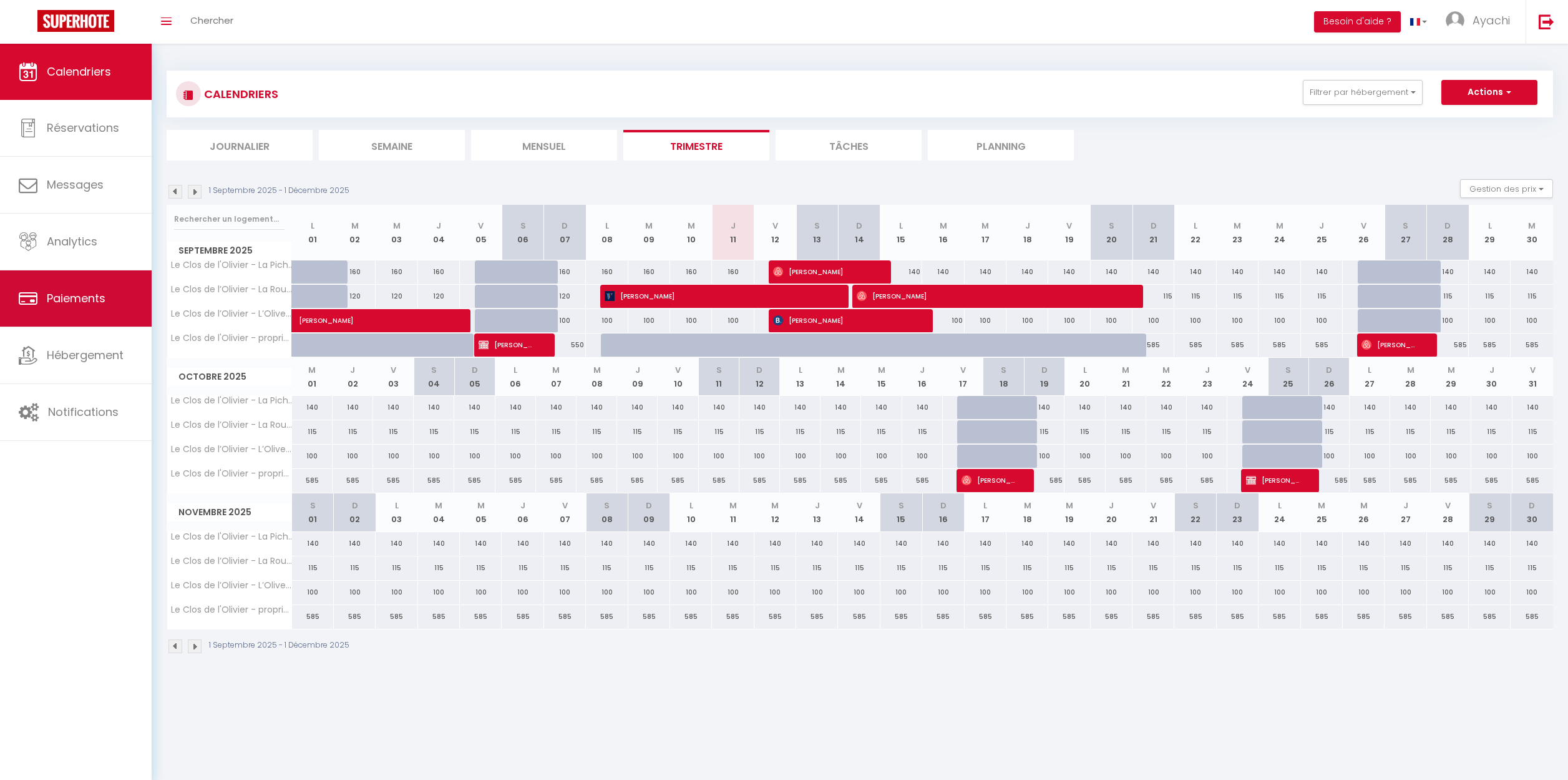
click at [64, 297] on span "Paiements" at bounding box center [76, 298] width 59 height 16
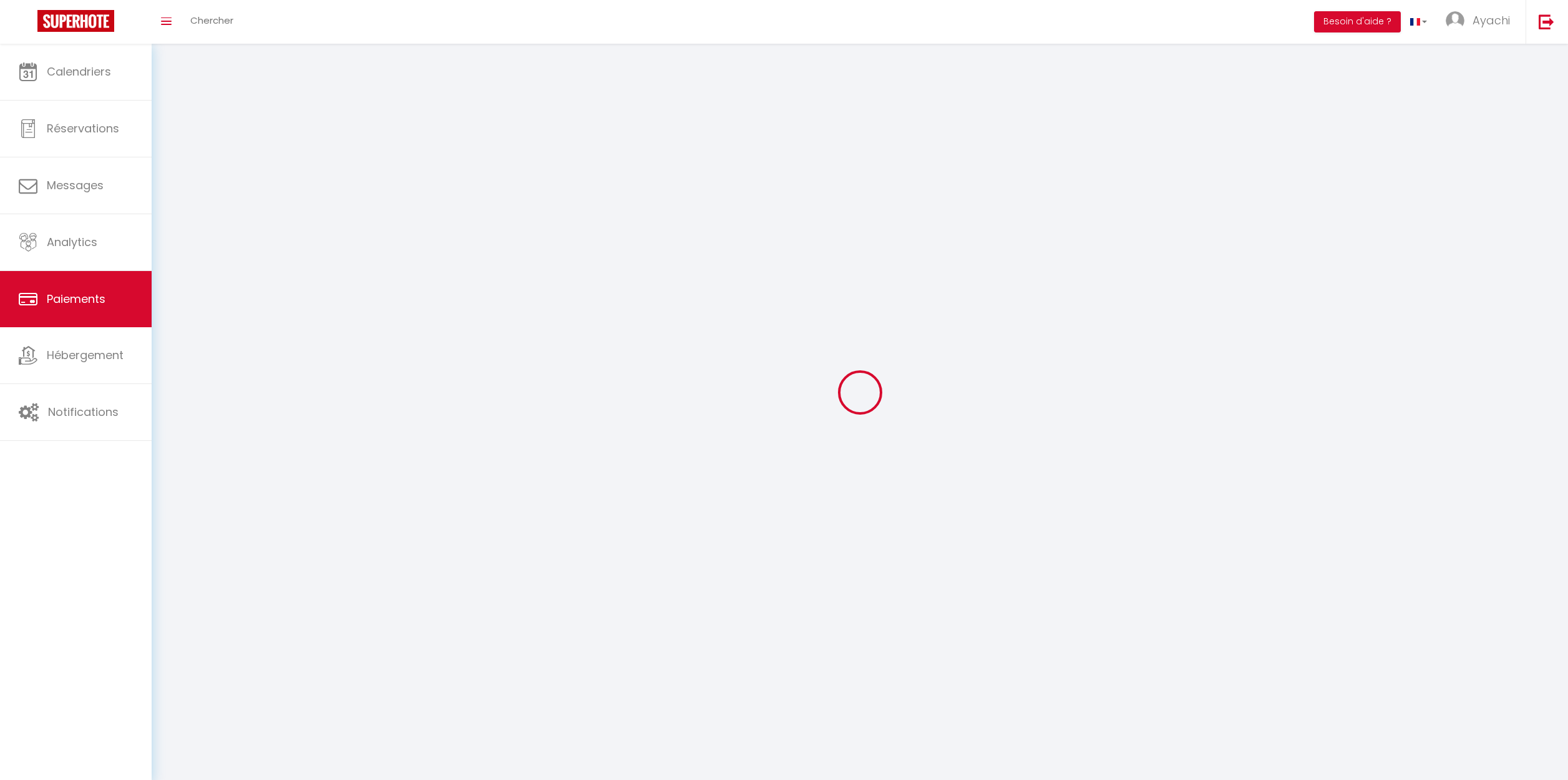
select select "2"
select select "0"
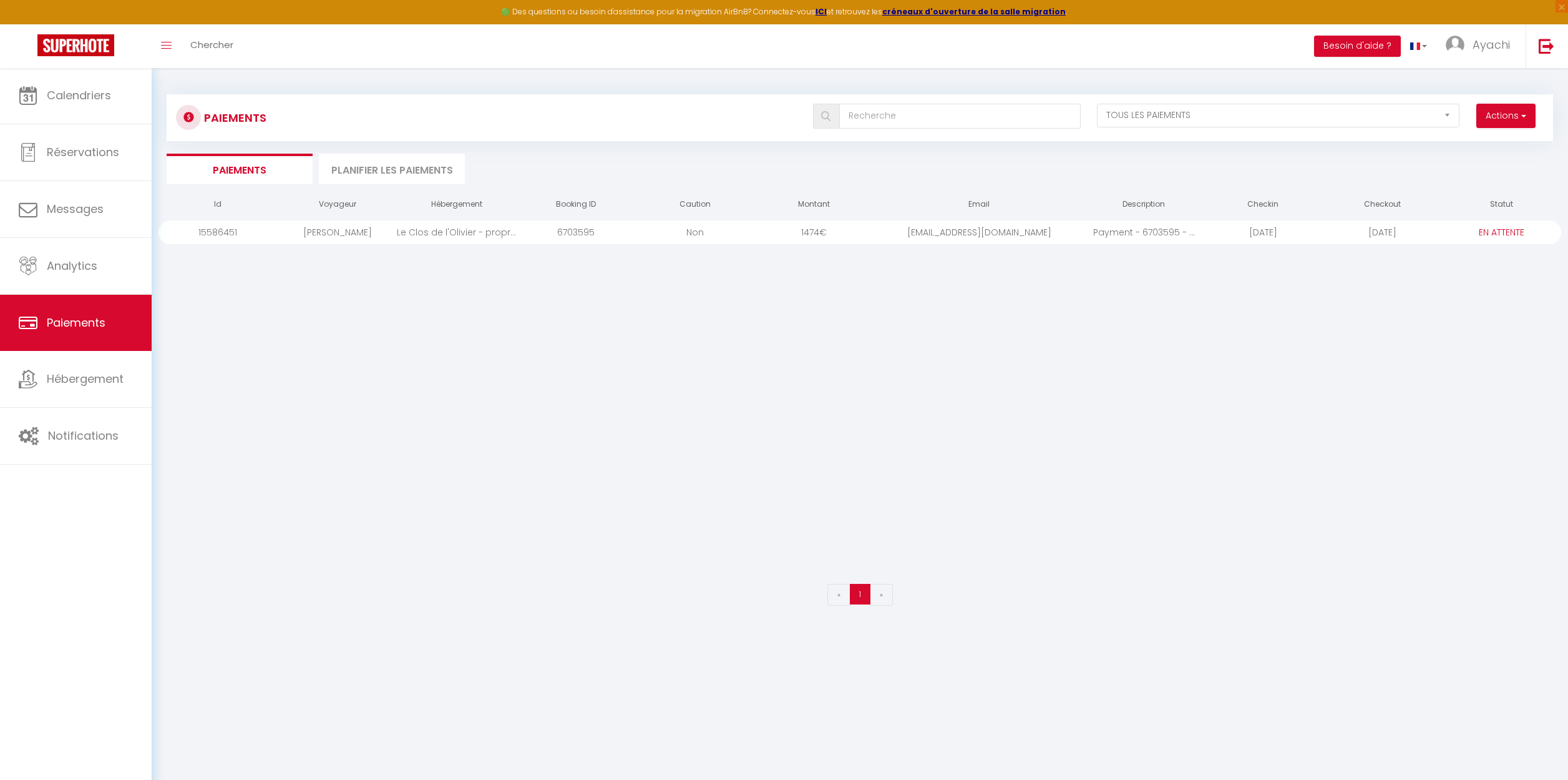
click at [413, 172] on li "Planifier les paiements" at bounding box center [392, 169] width 146 height 31
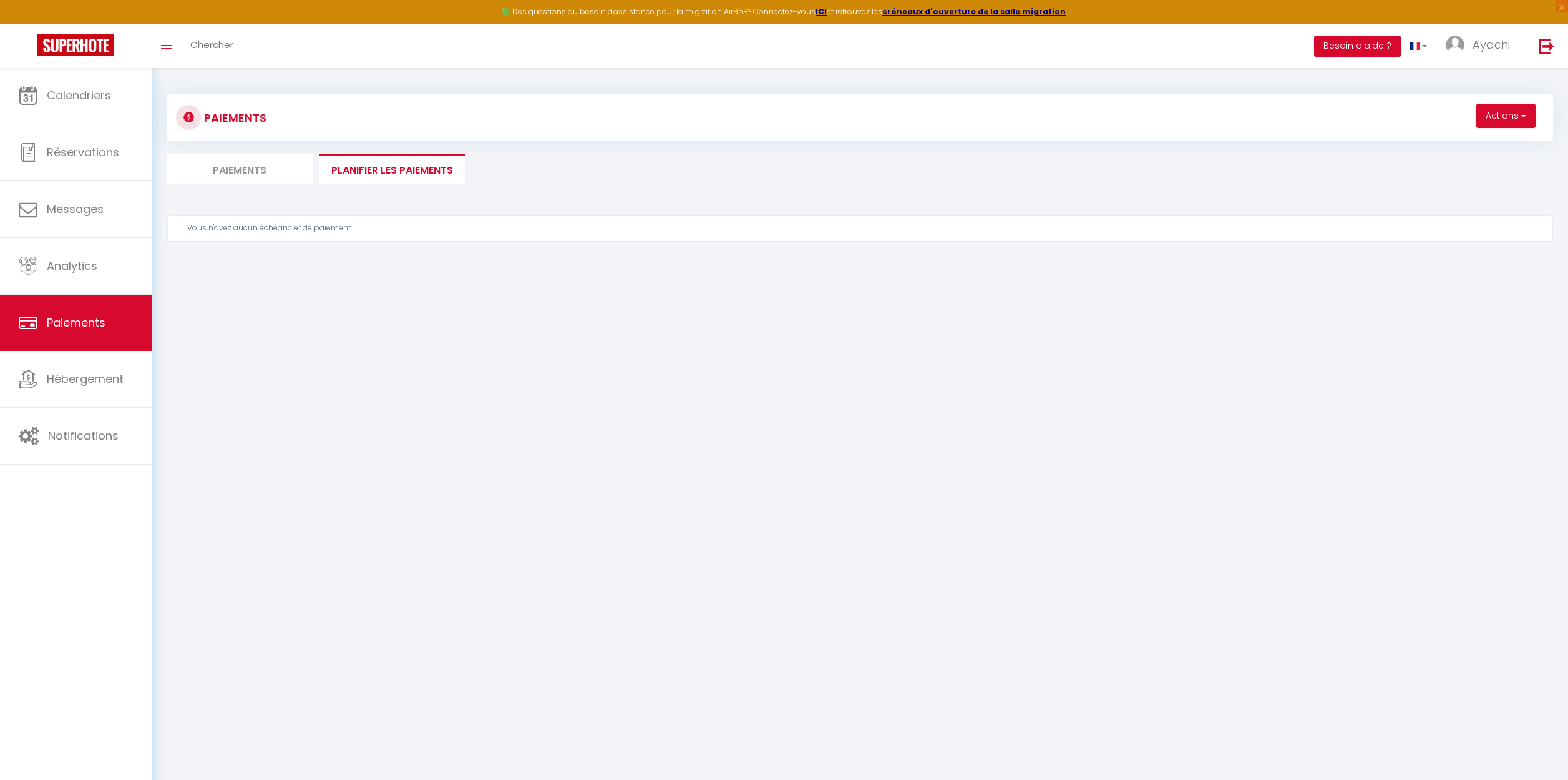
click at [1527, 117] on button "Actions" at bounding box center [1506, 116] width 59 height 25
click at [1402, 141] on link "Créer un nouveau calendrier de paiement" at bounding box center [1430, 143] width 210 height 17
select select "1"
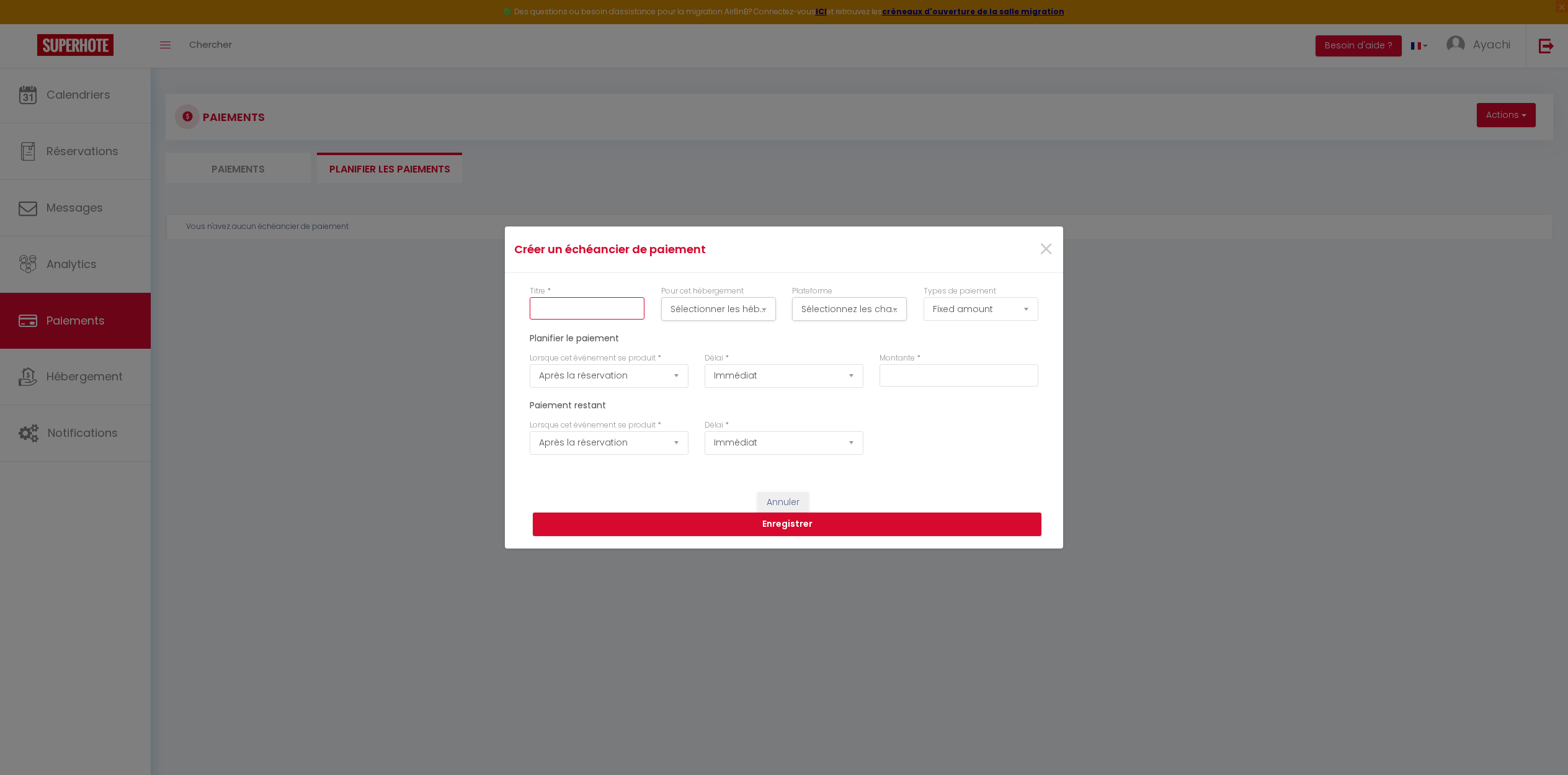
click at [564, 317] on input "Titre" at bounding box center [587, 308] width 114 height 22
click at [771, 310] on button "Sélectionner les hébergements" at bounding box center [718, 309] width 114 height 24
click at [700, 480] on couchages "Le Clos de l'Olivier - propriété 20 couchages" at bounding box center [737, 483] width 93 height 13
checkbox couchages "true"
checkbox Picholine "false"
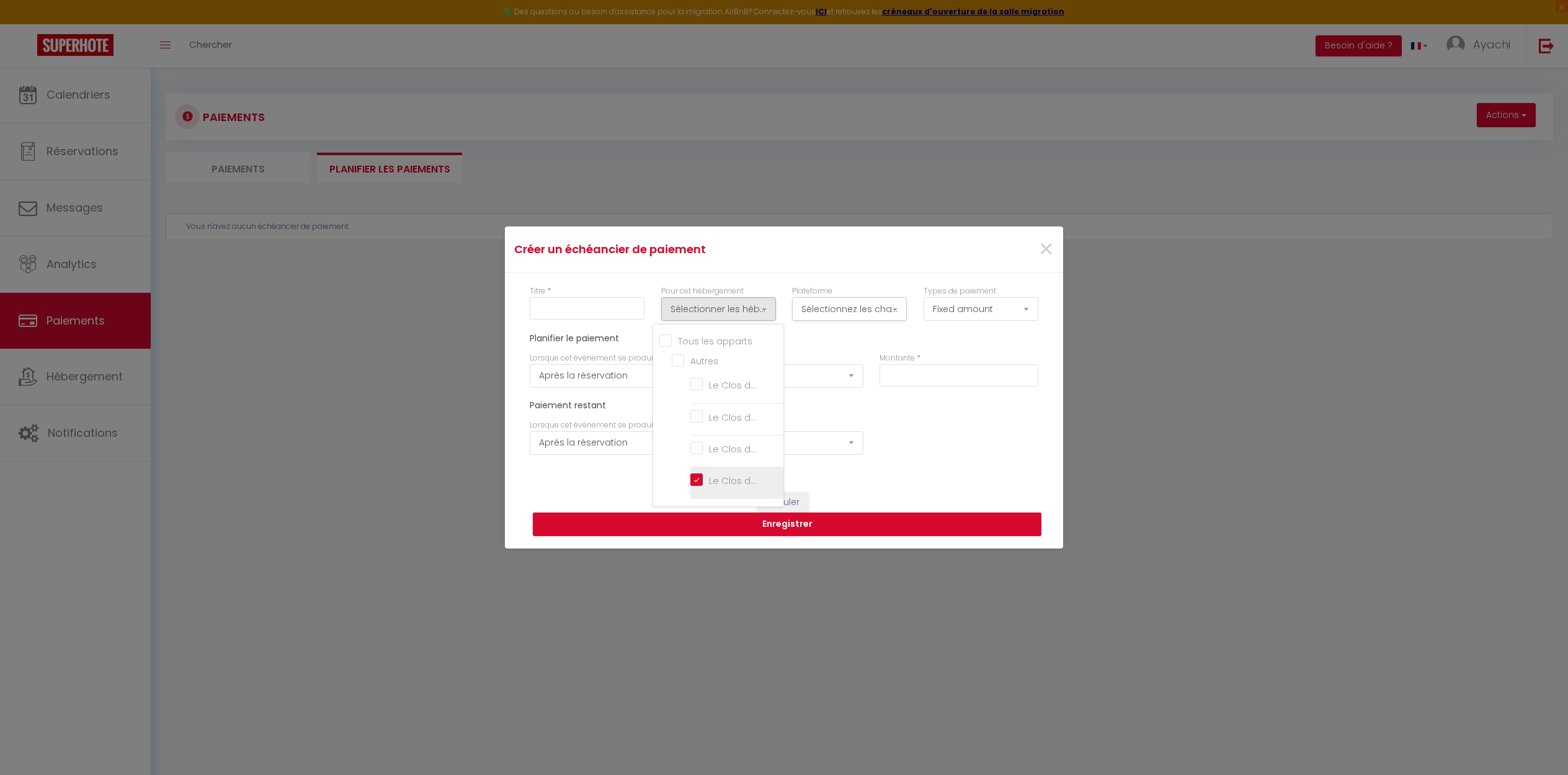
checkbox Rougette "false"
checkbox L’Olivette "false"
click at [700, 480] on couchages "Le Clos de l'Olivier - propriété 20 couchages" at bounding box center [737, 483] width 93 height 13
checkbox couchages "false"
checkbox Picholine "false"
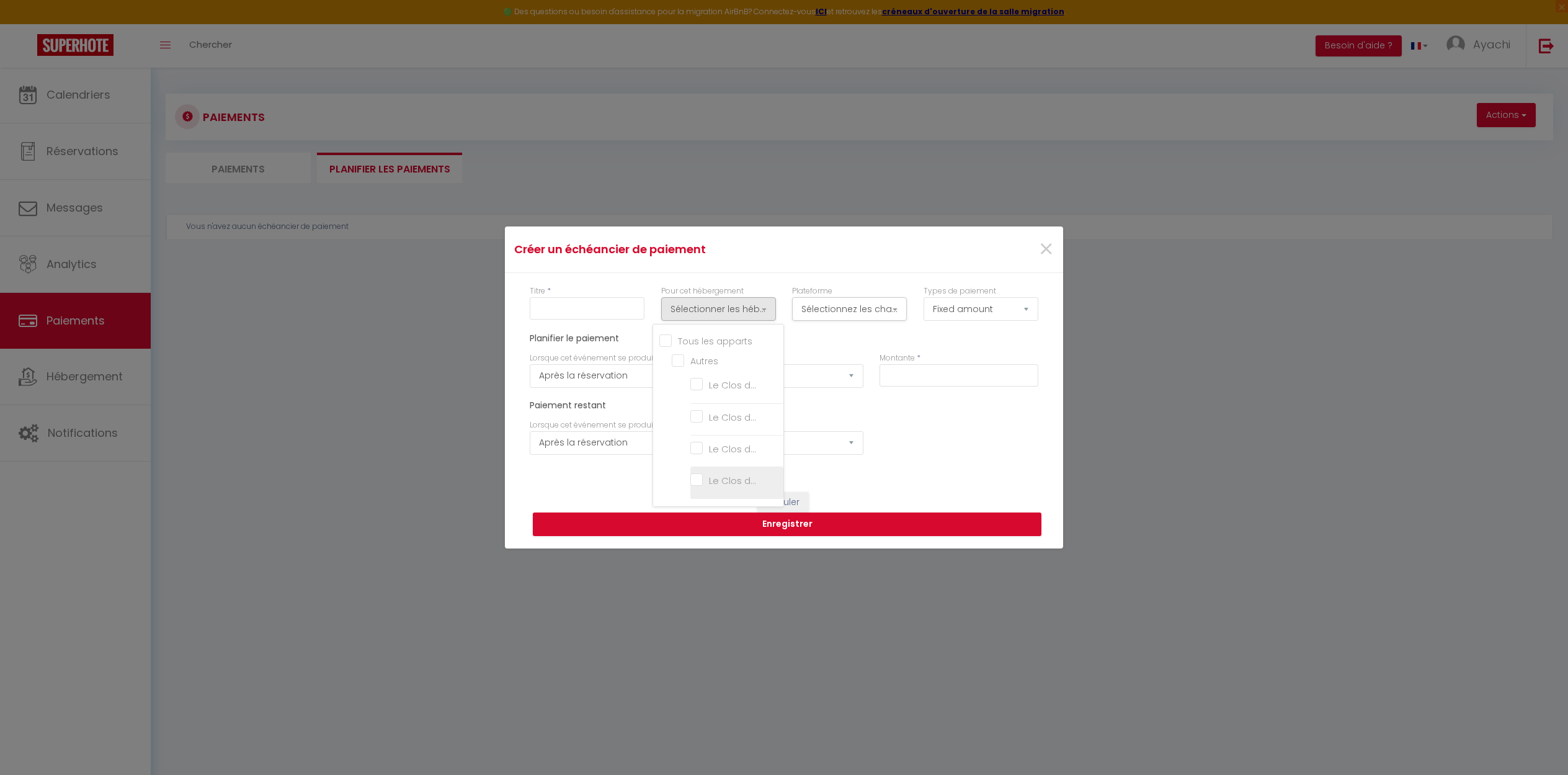
checkbox Rougette "false"
checkbox L’Olivette "false"
click at [946, 425] on div "Lorsque cet événement se produit * Après la réservation Avant Checkin (à partir…" at bounding box center [783, 443] width 524 height 48
click at [897, 307] on button "Sélectionnez les chaînes" at bounding box center [849, 309] width 114 height 24
click at [817, 370] on input "Direct" at bounding box center [856, 370] width 93 height 13
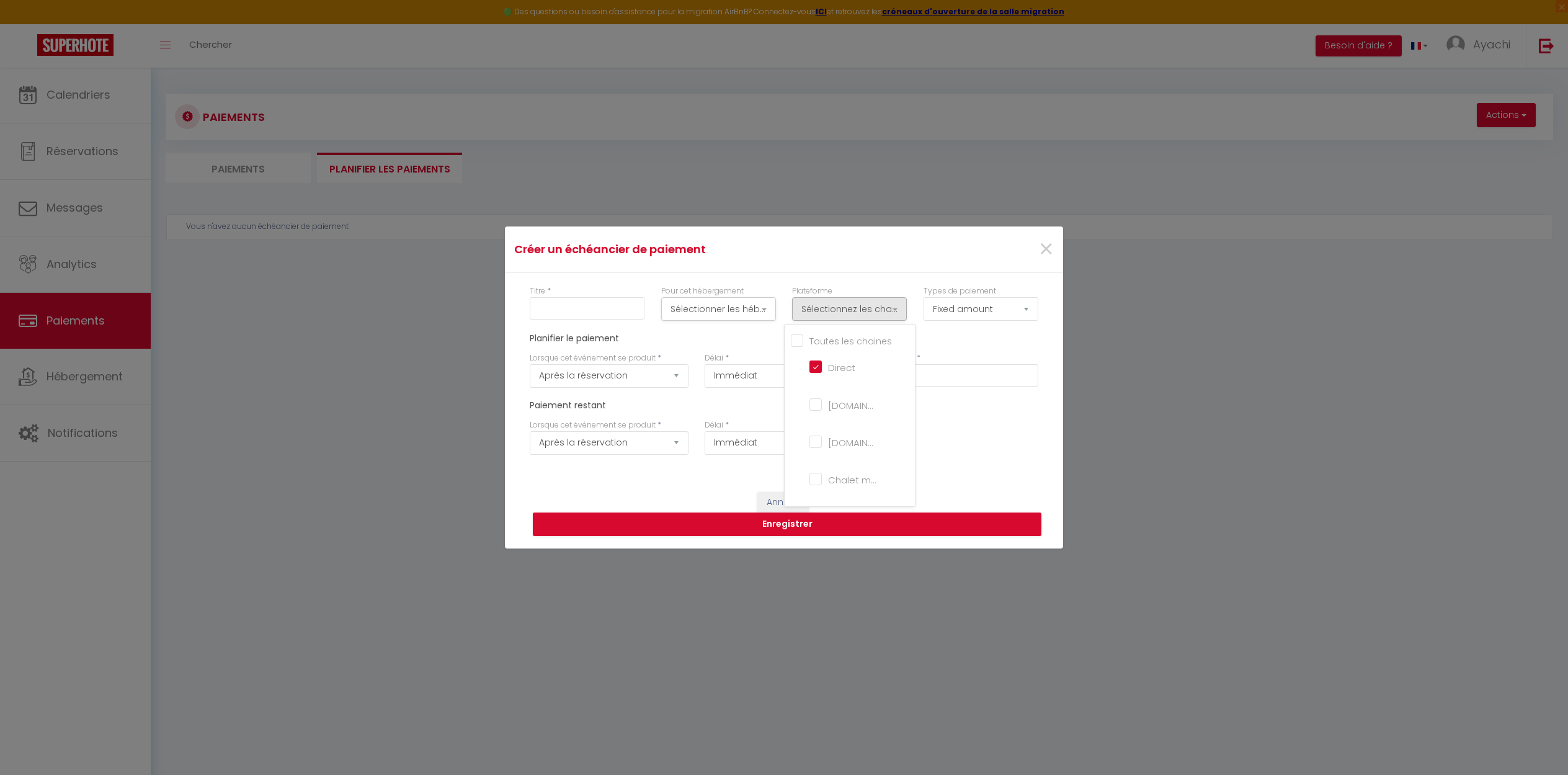
click at [957, 343] on div "Planifier le paiement" at bounding box center [783, 343] width 524 height 19
click at [1046, 251] on span "×" at bounding box center [1046, 249] width 16 height 37
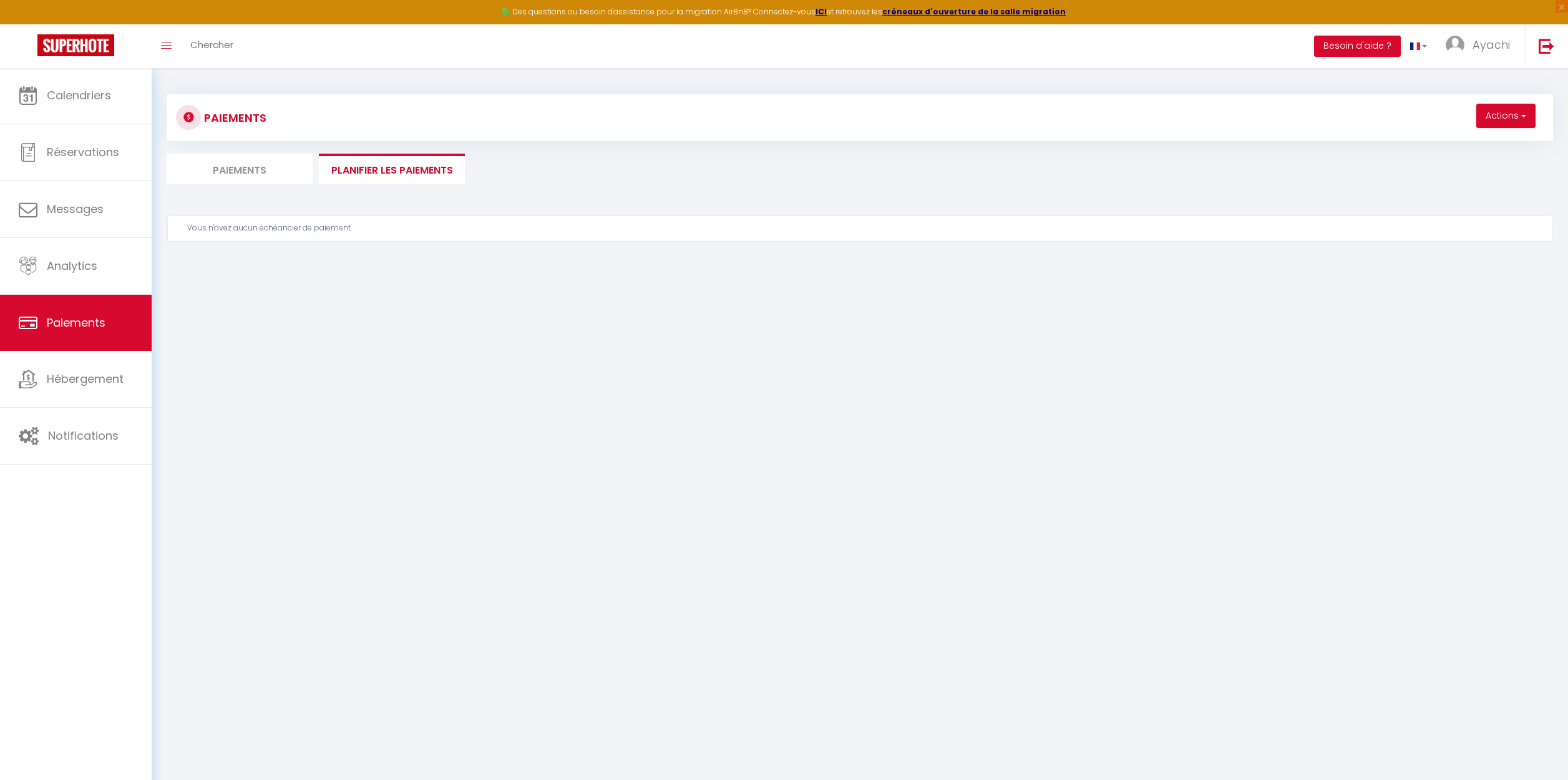
click at [1524, 117] on span "button" at bounding box center [1523, 115] width 8 height 13
click at [1382, 142] on link "Créer un nouveau calendrier de paiement" at bounding box center [1430, 143] width 210 height 17
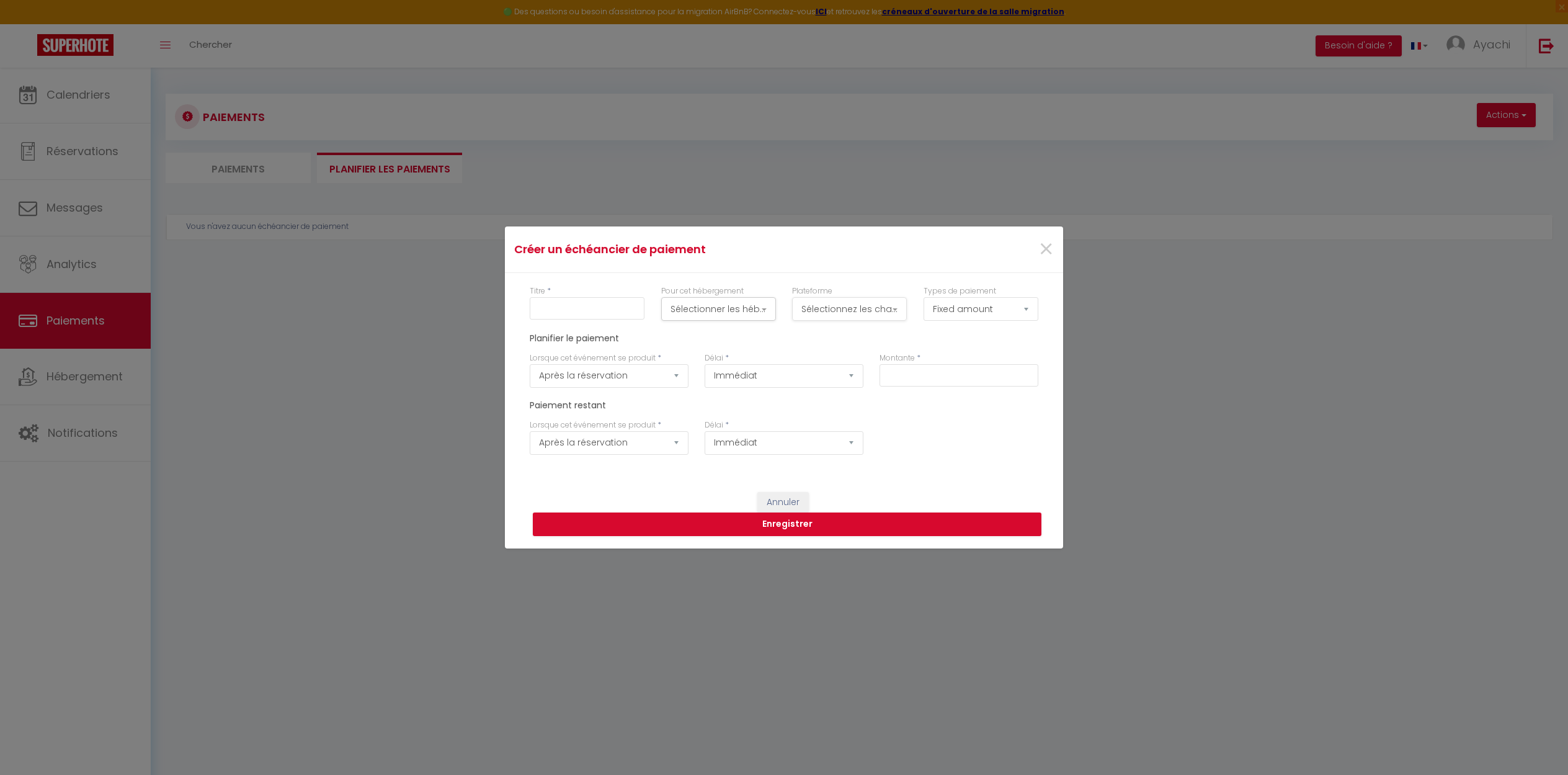
click at [884, 307] on button "Sélectionnez les chaînes" at bounding box center [849, 309] width 114 height 24
click at [818, 370] on input "Direct" at bounding box center [856, 370] width 93 height 13
checkbox input "true"
click at [928, 376] on input "text" at bounding box center [959, 376] width 159 height 22
click at [1043, 249] on span "×" at bounding box center [1046, 249] width 16 height 37
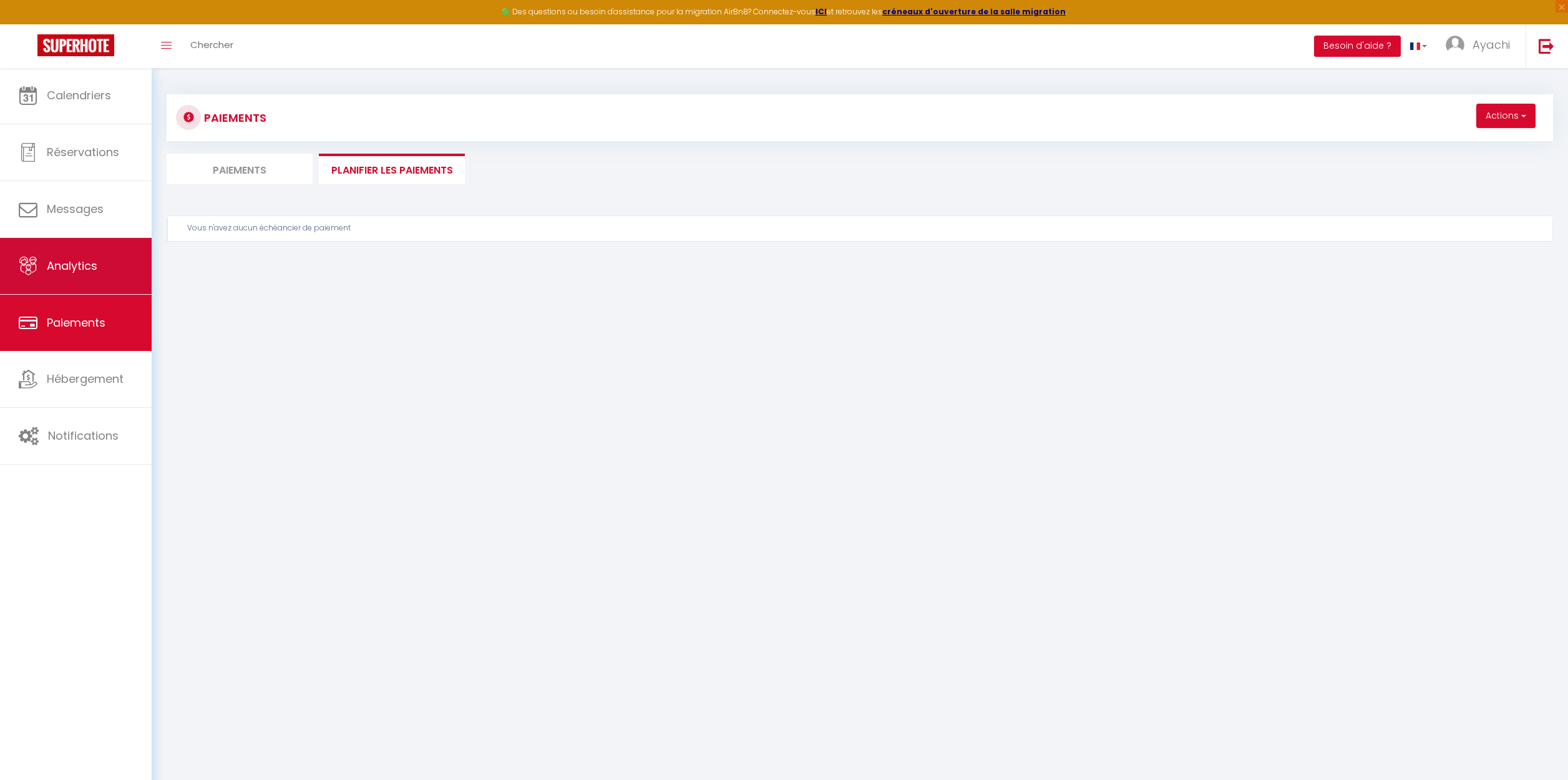
click at [78, 269] on span "Analytics" at bounding box center [72, 265] width 50 height 16
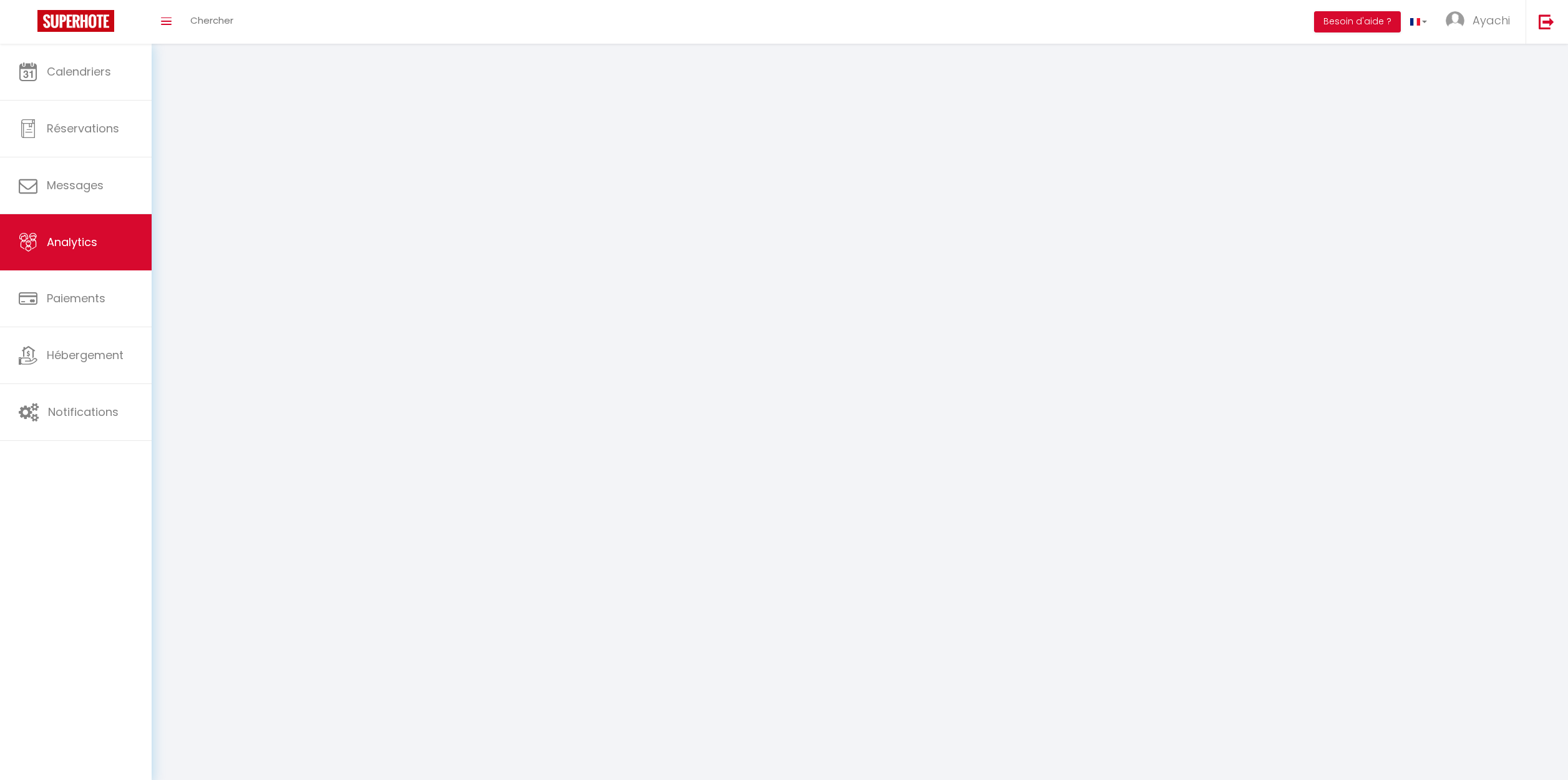
select select "2025"
select select "9"
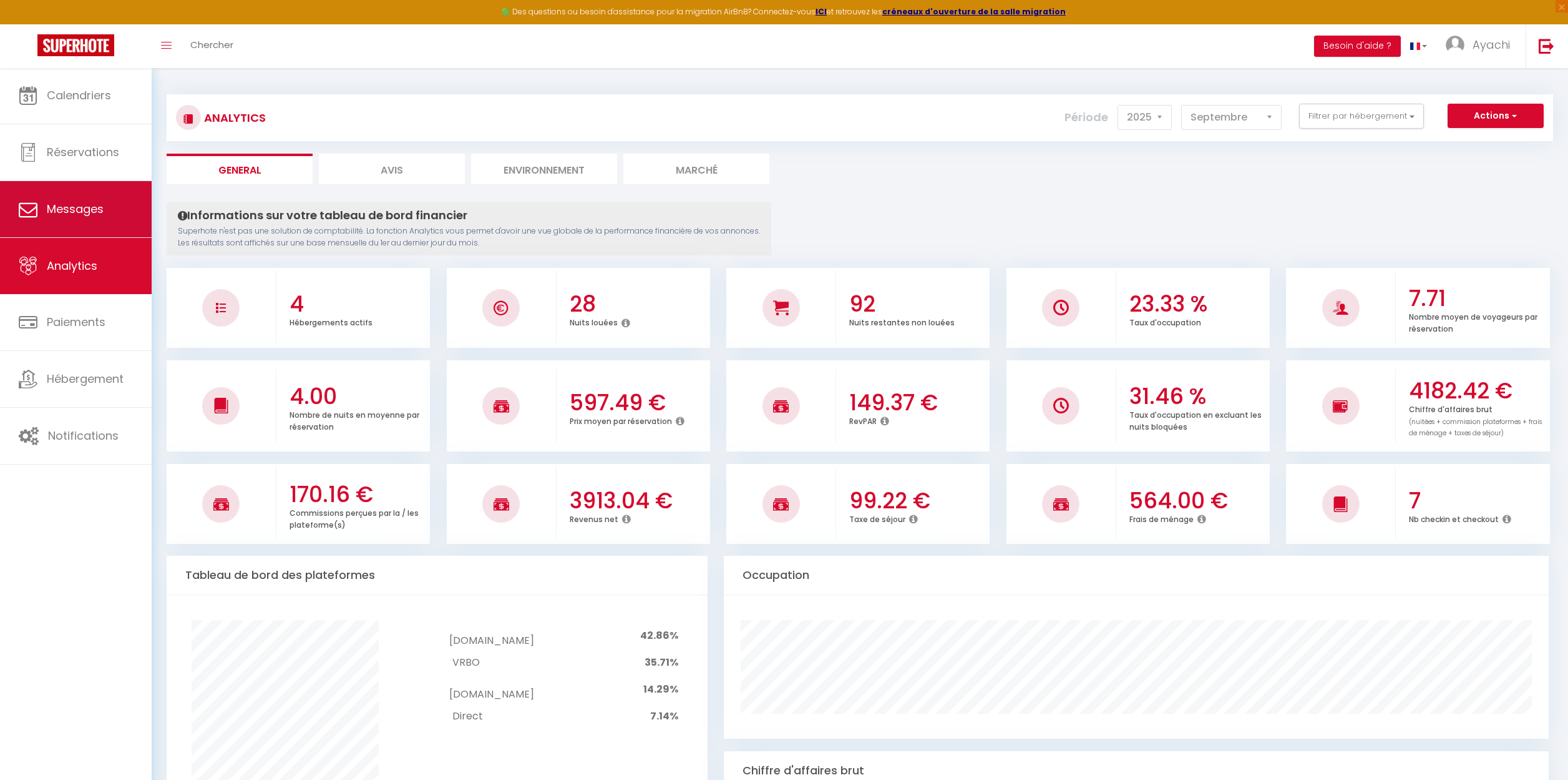
click at [72, 217] on span "Messages" at bounding box center [75, 209] width 56 height 16
select select "message"
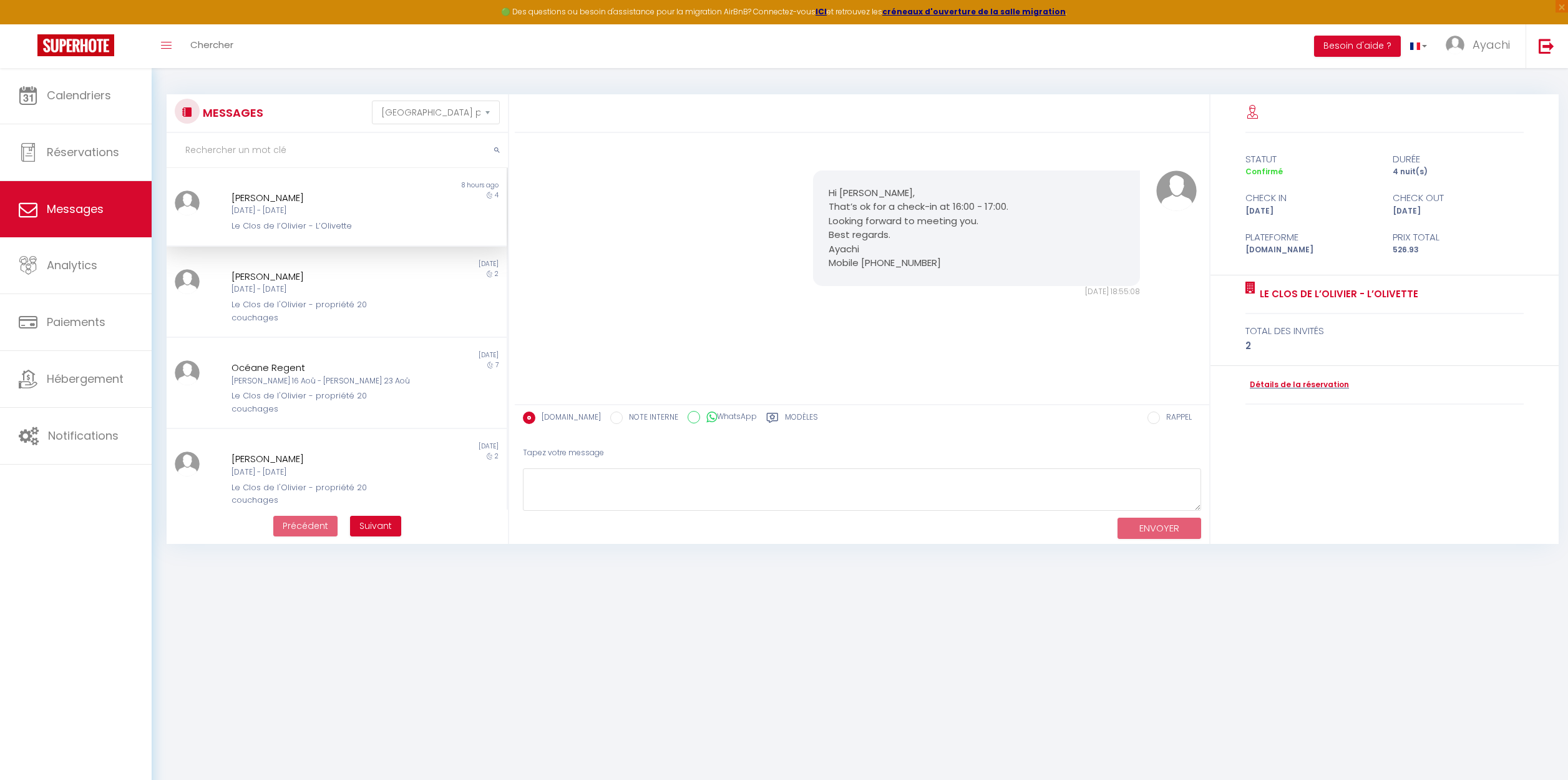
click at [732, 415] on label "WhatsApp" at bounding box center [728, 418] width 56 height 14
click at [700, 415] on input "WhatsApp" at bounding box center [694, 417] width 13 height 13
radio input "true"
click at [577, 418] on label "Booking.com" at bounding box center [568, 418] width 65 height 14
click at [535, 418] on input "Booking.com" at bounding box center [529, 417] width 13 height 13
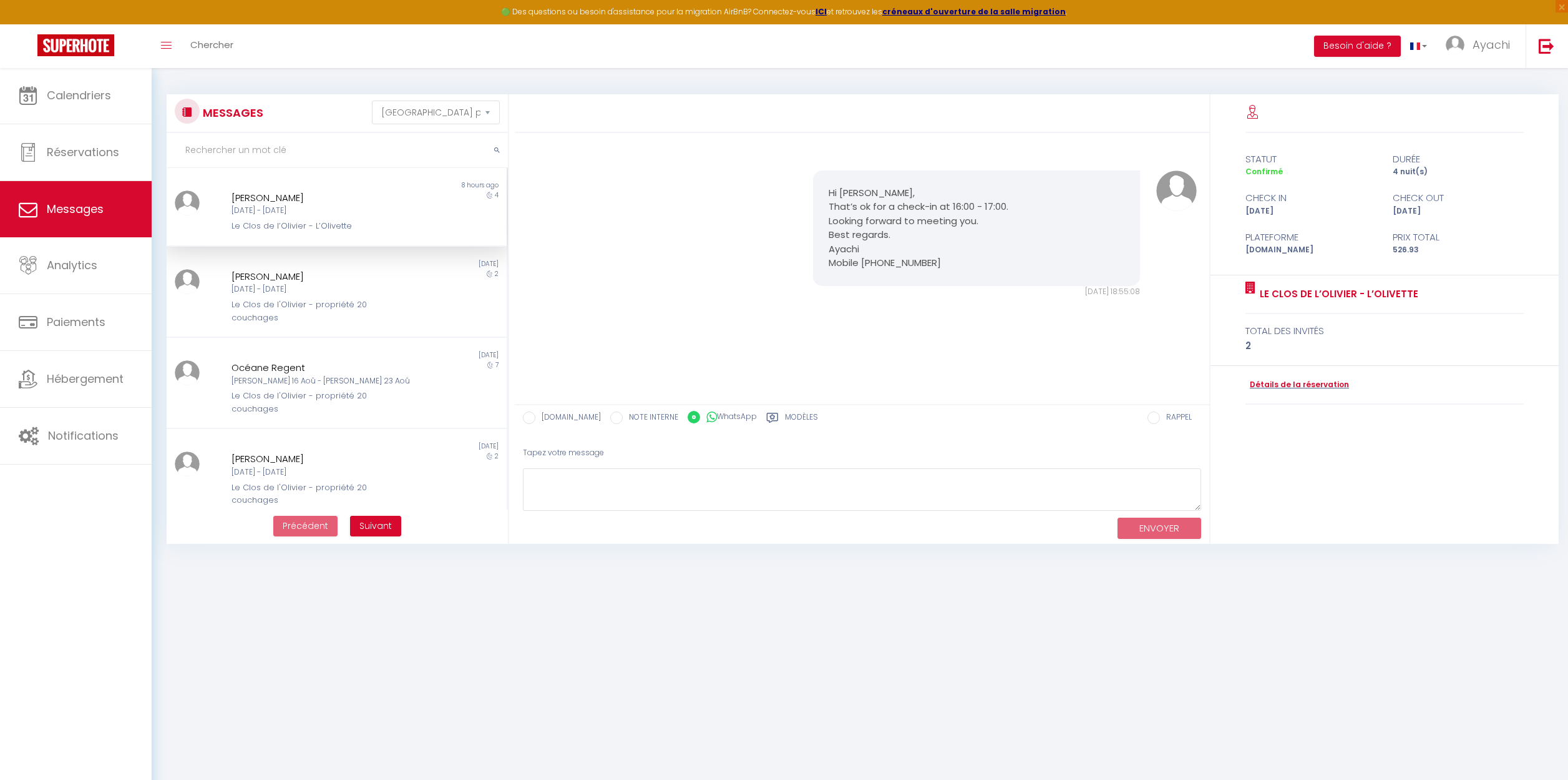
radio input "true"
radio input "false"
click at [89, 329] on span "Paiements" at bounding box center [76, 321] width 59 height 16
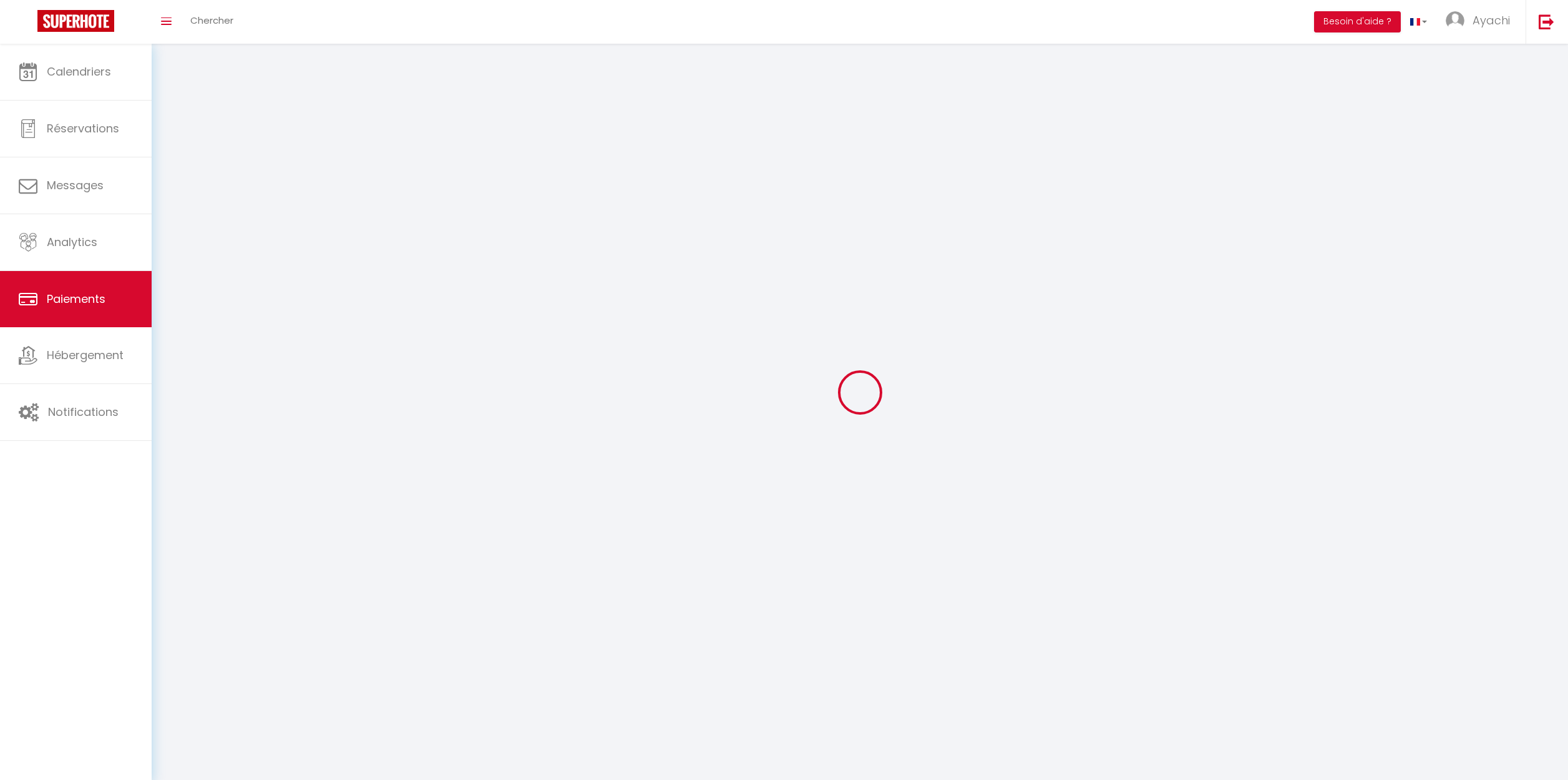
select select "2"
select select "0"
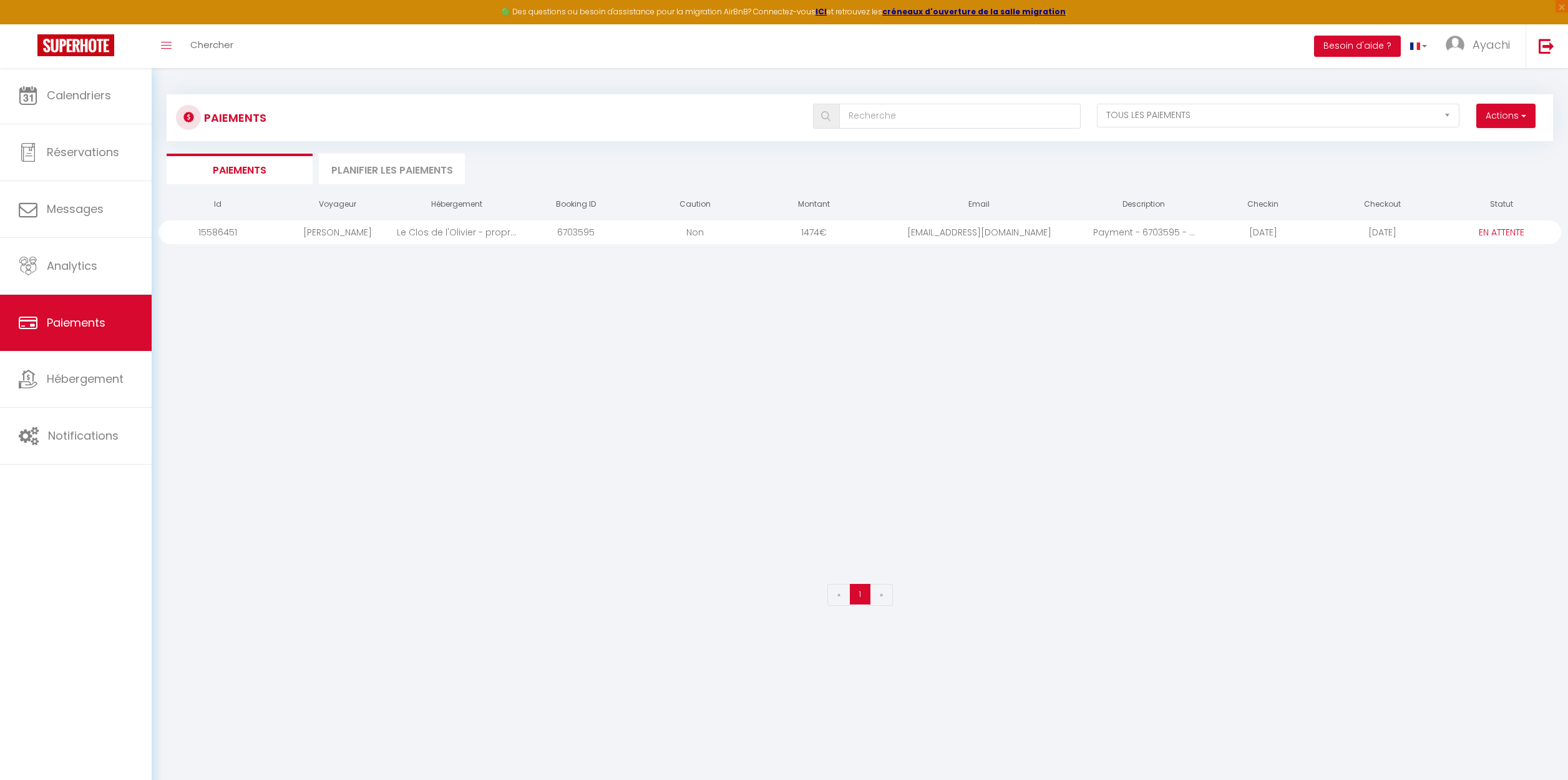
click at [376, 169] on li "Planifier les paiements" at bounding box center [392, 169] width 146 height 31
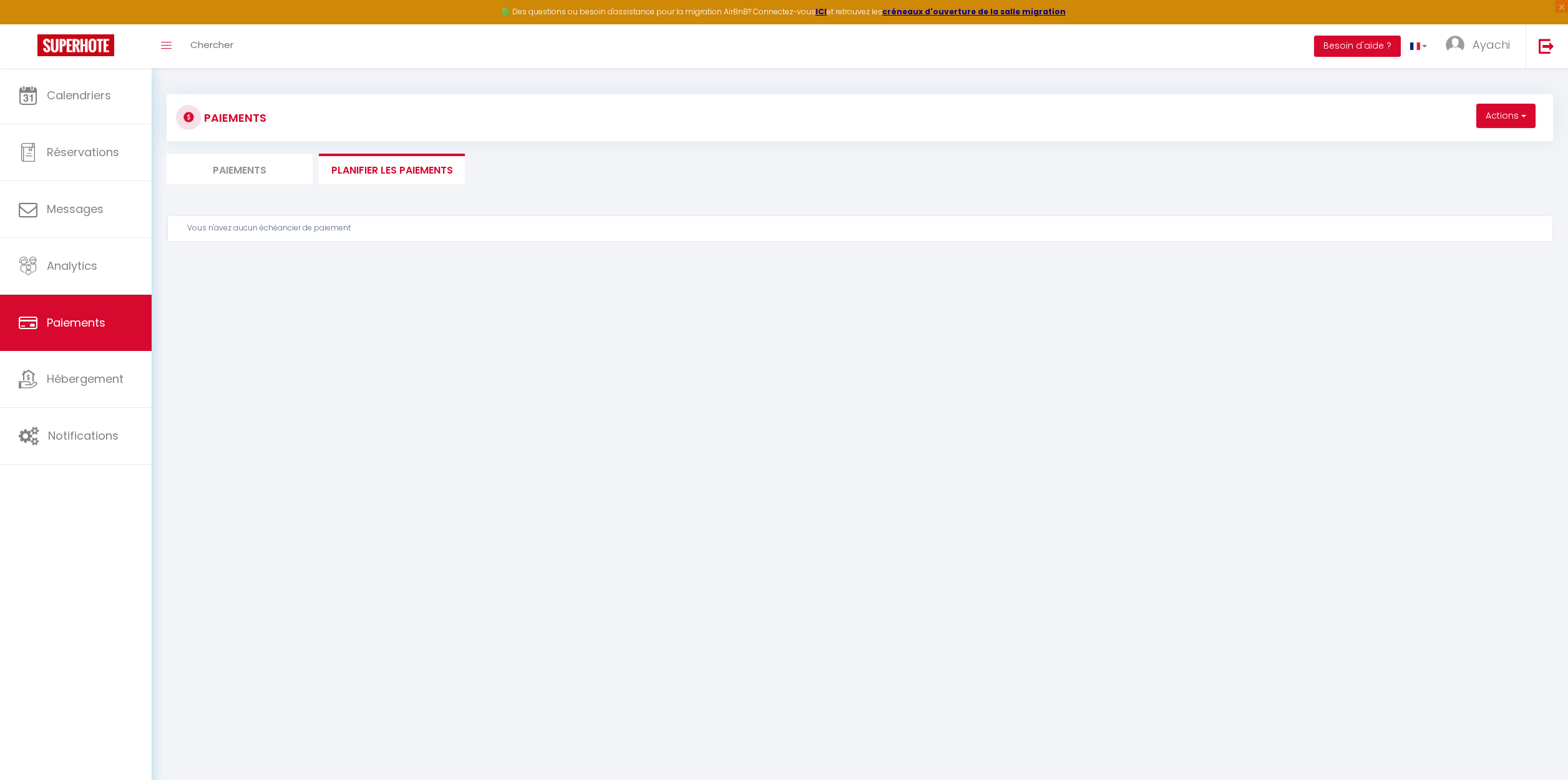
click at [243, 166] on li "Paiements" at bounding box center [239, 169] width 146 height 31
select select "0"
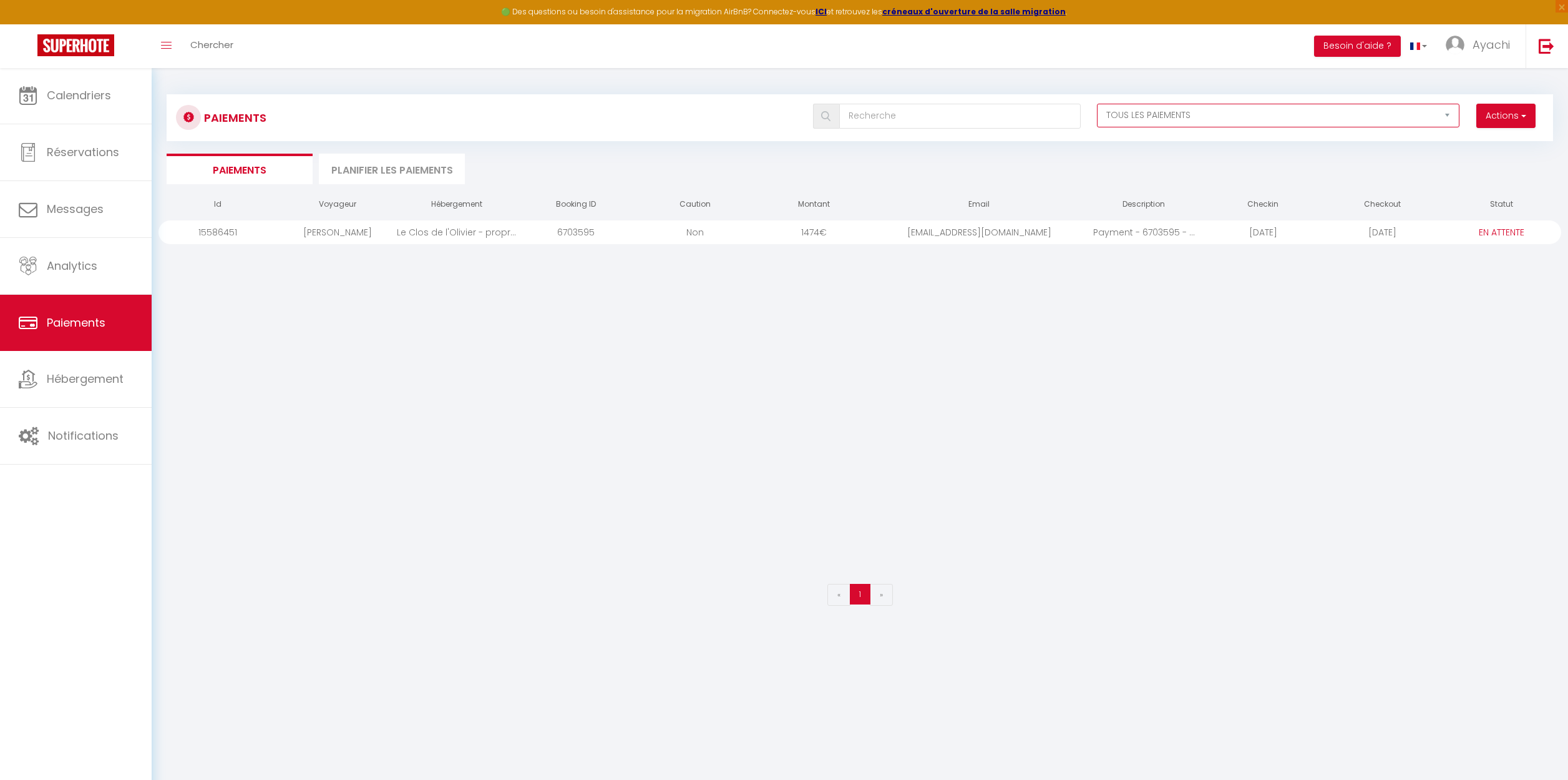
select select "1"
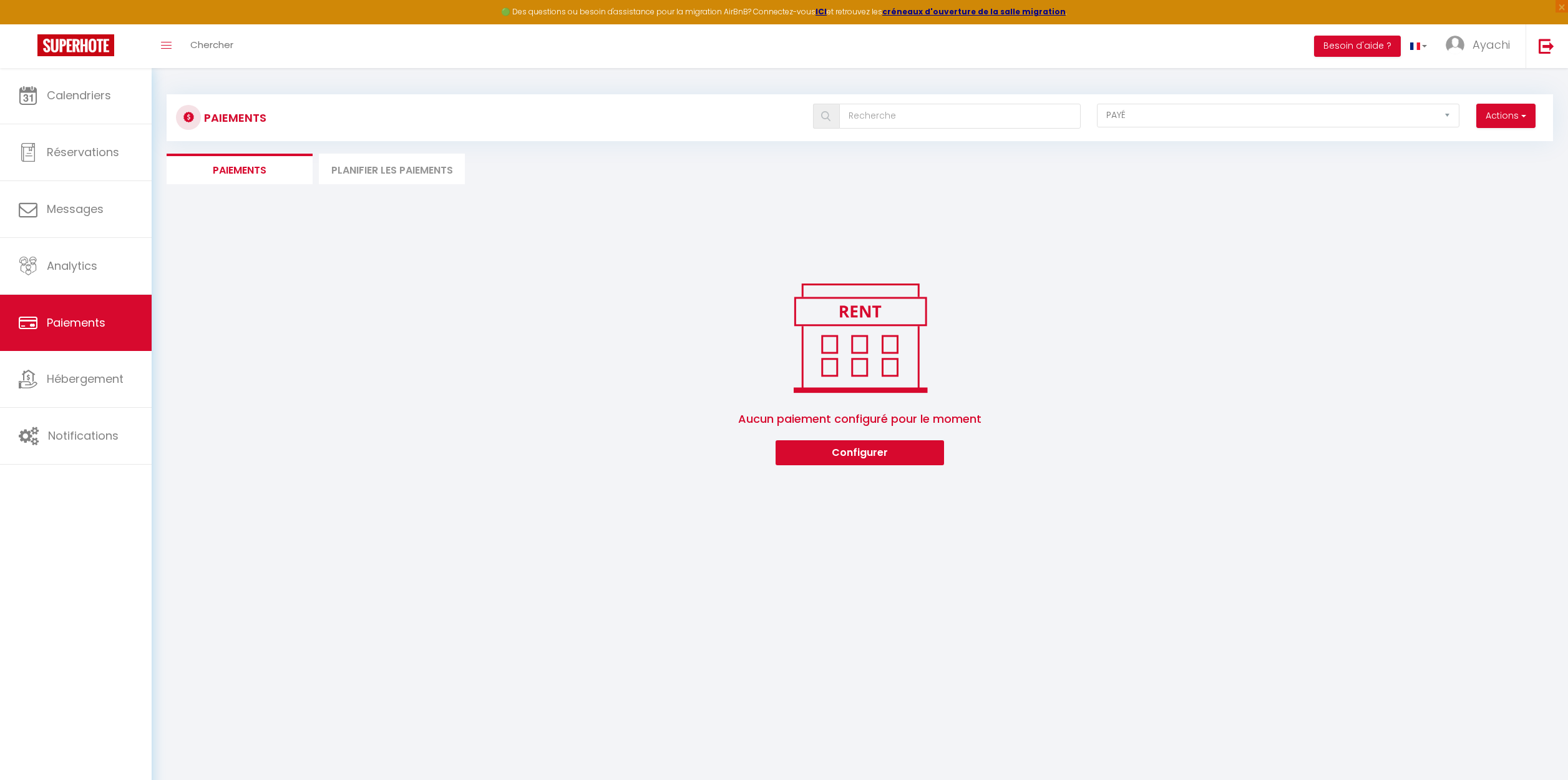
click at [376, 169] on li "Planifier les paiements" at bounding box center [392, 169] width 146 height 31
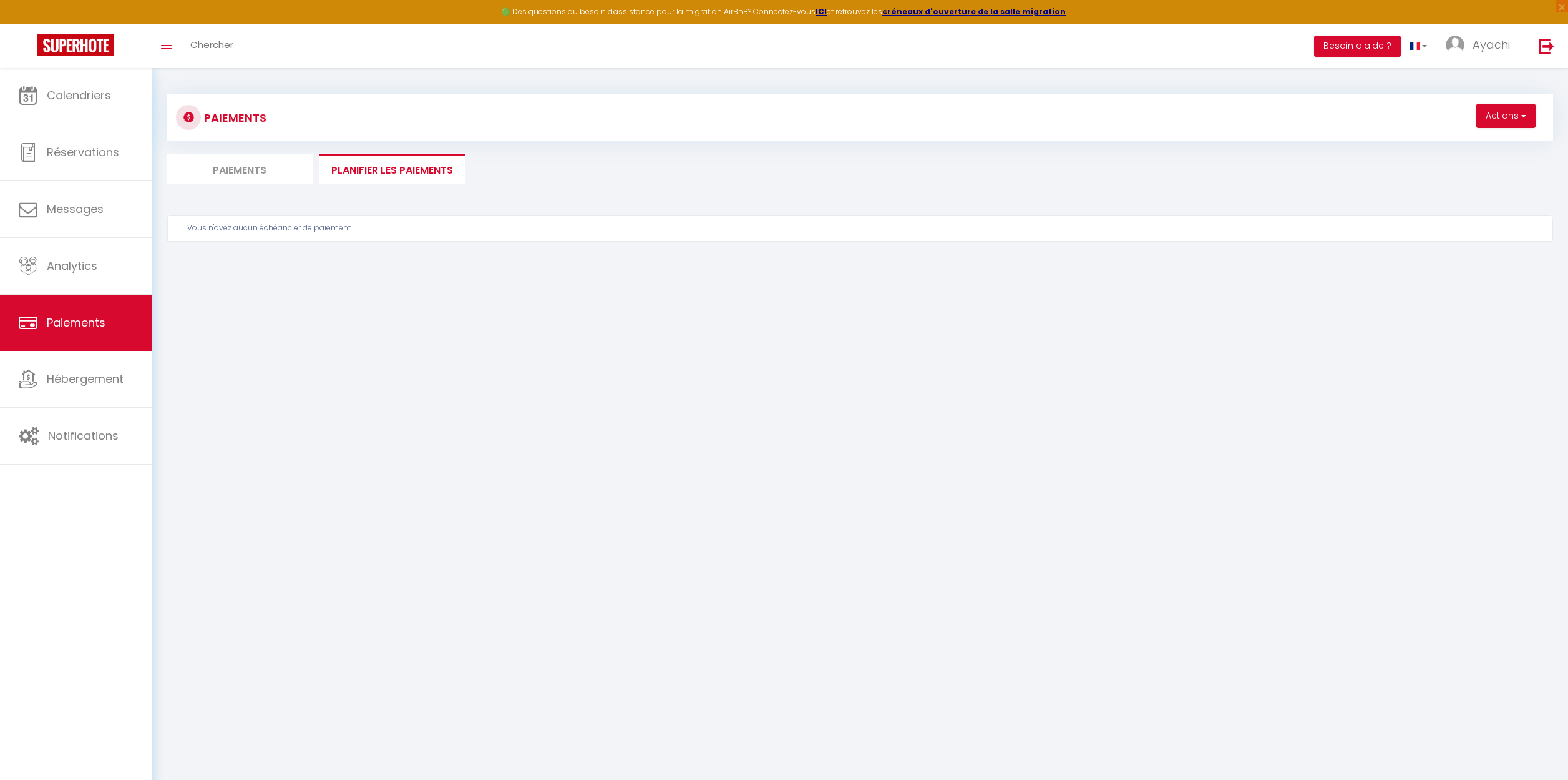
click at [224, 165] on li "Paiements" at bounding box center [239, 169] width 146 height 31
select select "1"
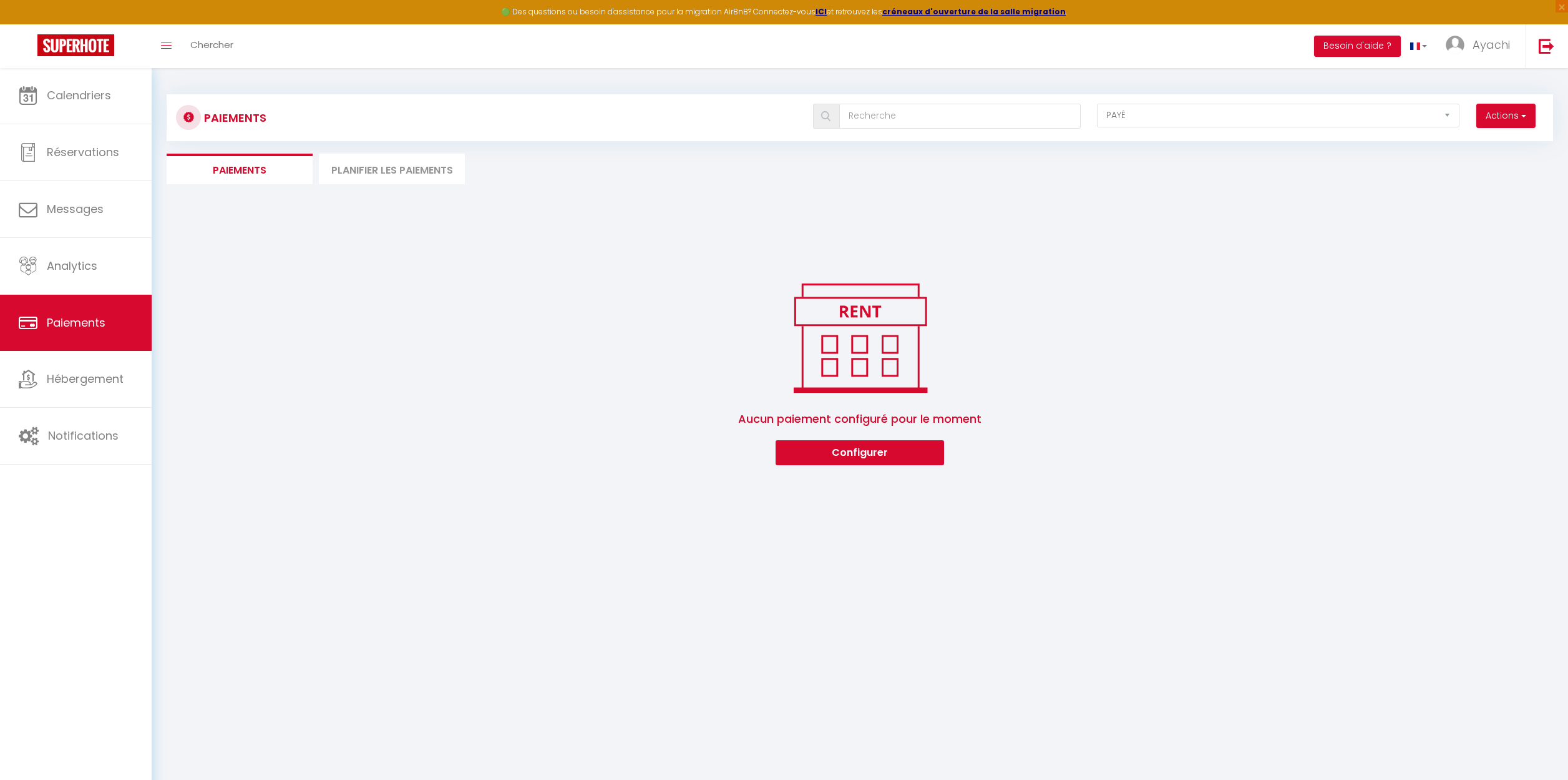
click at [1528, 115] on button "Actions" at bounding box center [1506, 116] width 59 height 25
click at [1455, 159] on link "Créer nouveau lien caution" at bounding box center [1459, 160] width 154 height 17
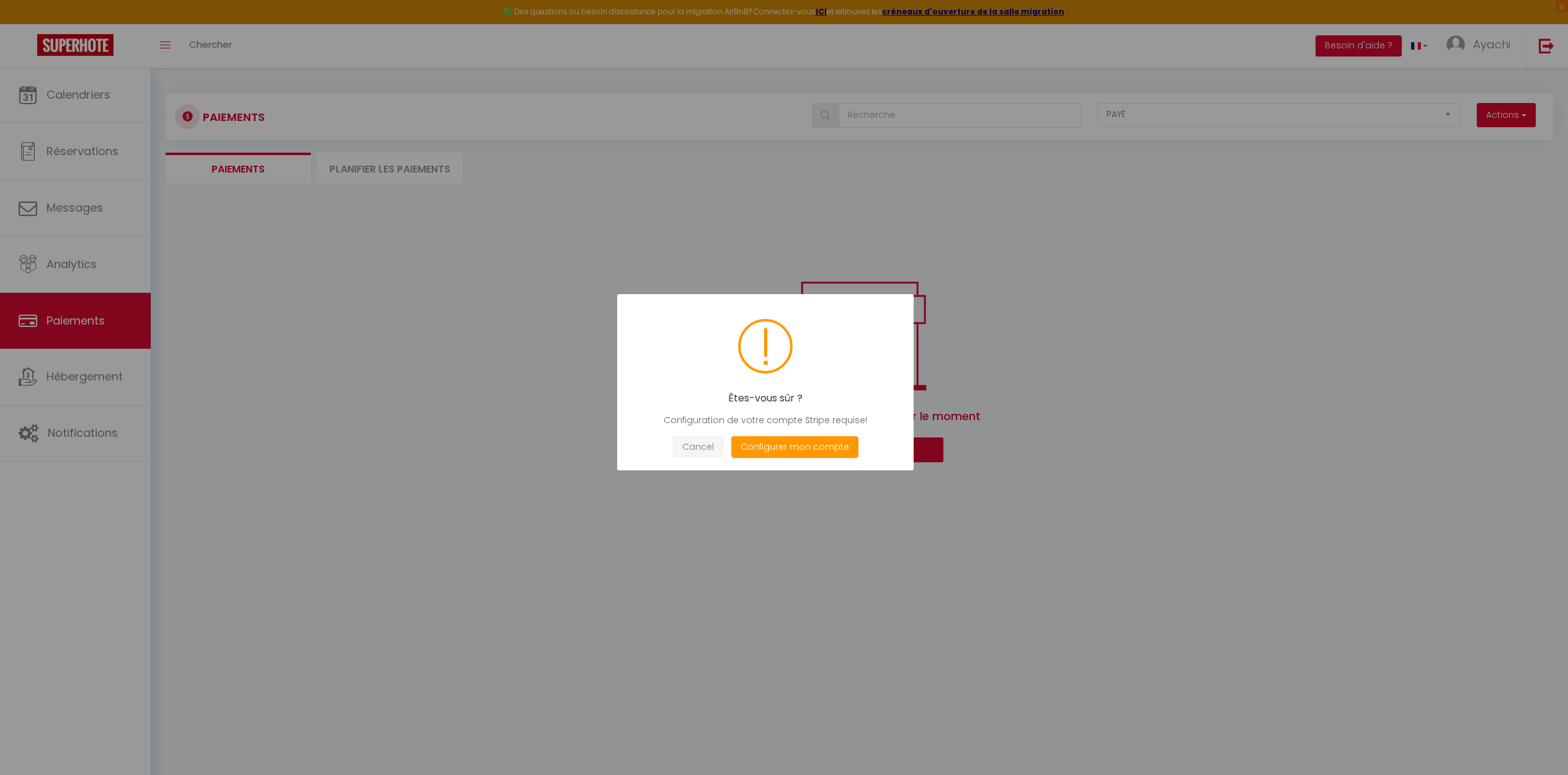
click at [697, 447] on button "Cancel" at bounding box center [698, 447] width 50 height 22
